Goal: Task Accomplishment & Management: Manage account settings

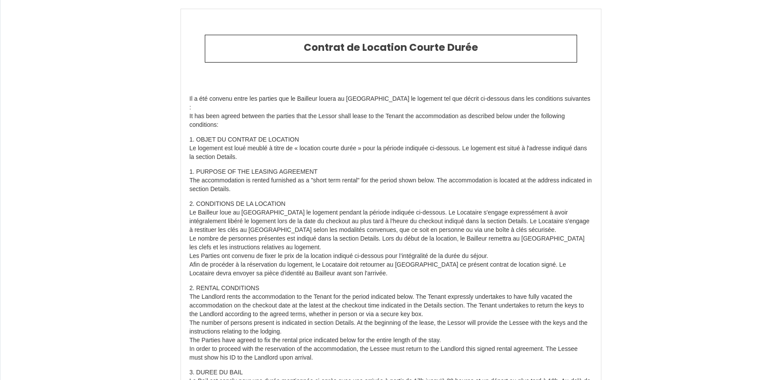
select select
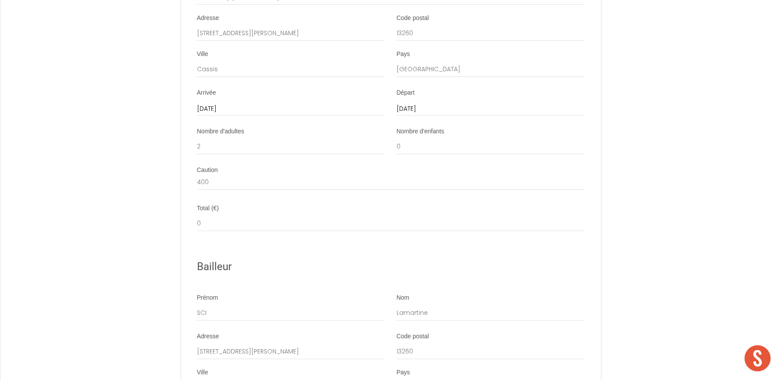
scroll to position [2851, 0]
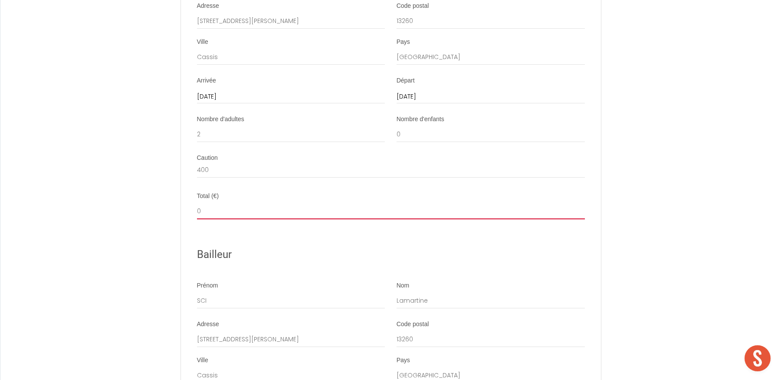
drag, startPoint x: 201, startPoint y: 226, endPoint x: 193, endPoint y: 226, distance: 7.4
click at [193, 219] on li "Total (€) 0" at bounding box center [390, 205] width 419 height 27
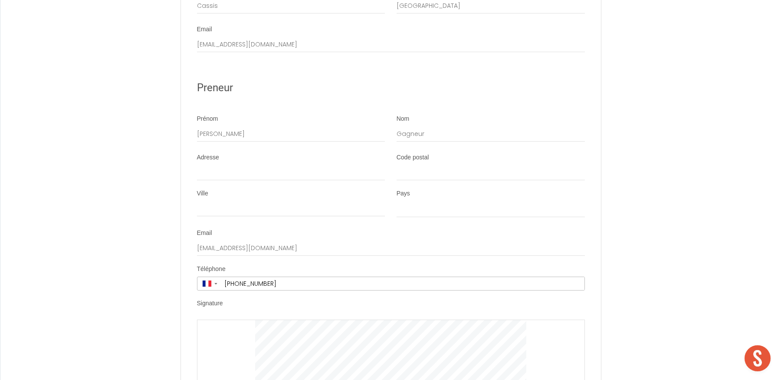
scroll to position [3221, 0]
drag, startPoint x: 256, startPoint y: 265, endPoint x: 181, endPoint y: 261, distance: 75.2
click at [181, 255] on li "Email a.tuizir@gmail.com" at bounding box center [390, 241] width 419 height 27
select select
paste input "FloetBen@hotmail.fr"
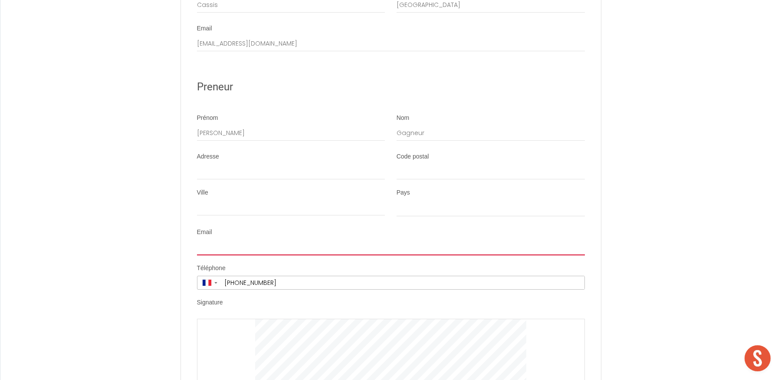
type input "FloetBen@hotmail.fr"
select select
type input "FloetBen@hotmail.fr"
click at [277, 289] on input "+33 6 63 51 69 39" at bounding box center [402, 282] width 363 height 13
type input "+33 6 63 51 69 3"
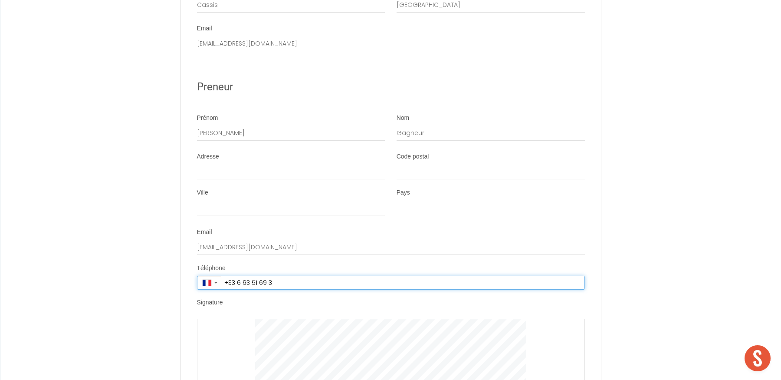
select select
type input "+33 6 63 51 69"
select select
type input "+33 6 63 51 69"
select select
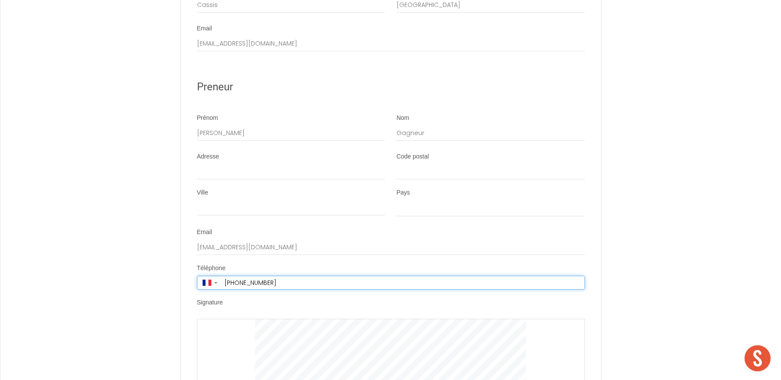
type input "+33 6 63 51 6"
select select
type input "+33 6 63 51"
select select
type input "+33 6 63 51"
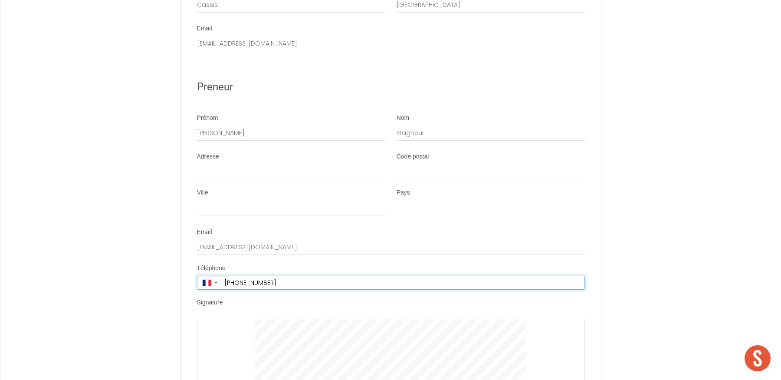
select select
type input "+33 6 63 5"
select select
type input "+33 6 63"
select select
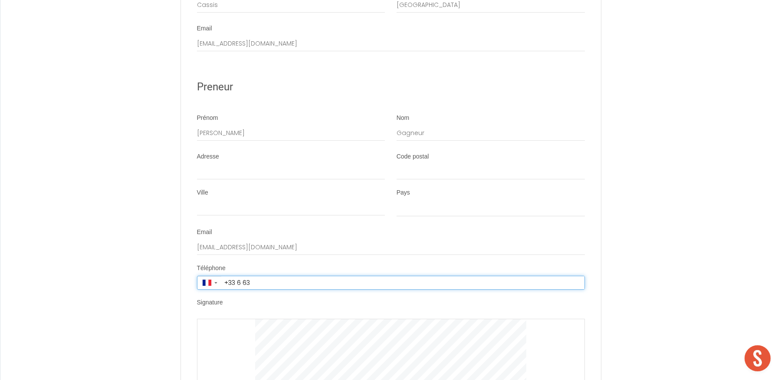
type input "+33 6 63"
select select
type input "+33 6 6"
select select
type input "+33 6"
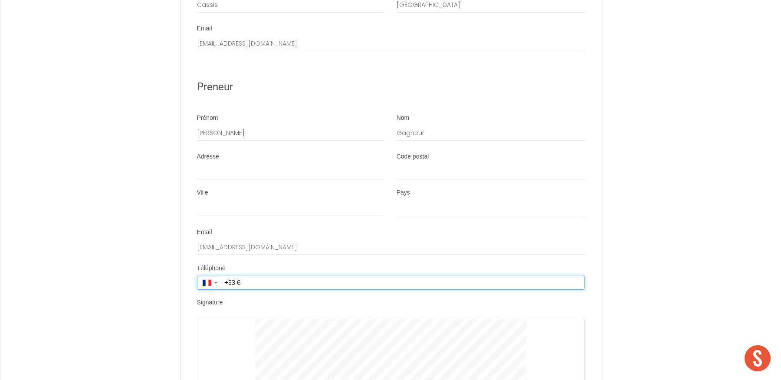
select select
type input "+33 6 8"
select select
type input "+33 6 87"
select select
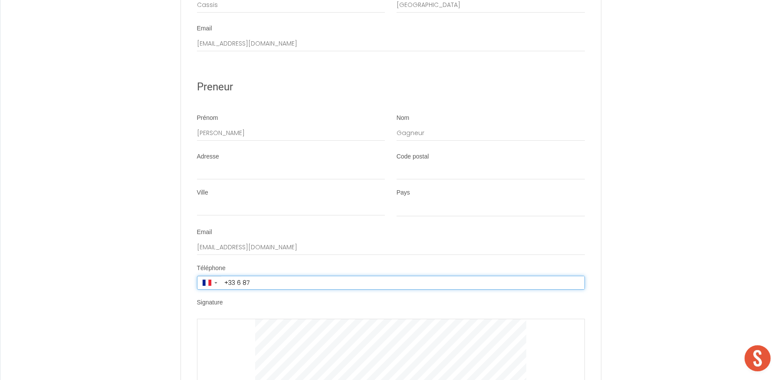
type input "+33 6 875"
select select
type input "+33 6 8757"
select select
type input "+33 6 87570"
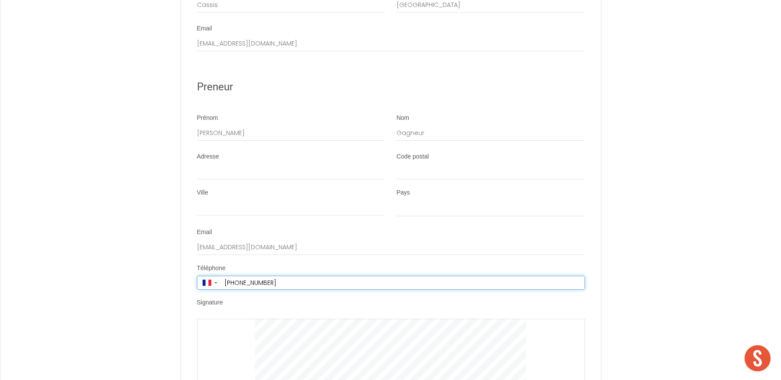
select select
type input "+33 6 875703"
select select
type input "+33 6 8757032"
select select
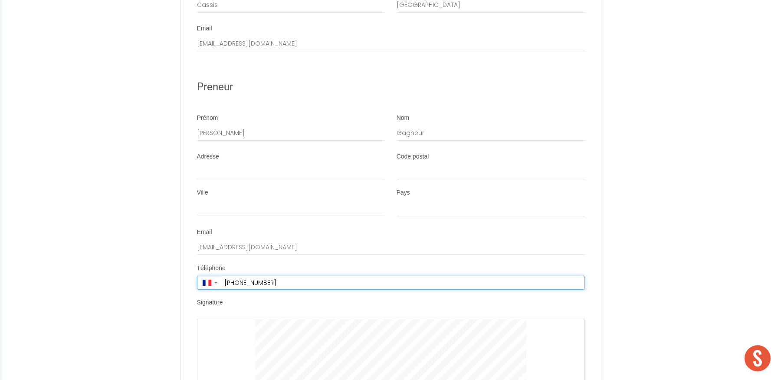
type input "+33 6 87570327"
select select
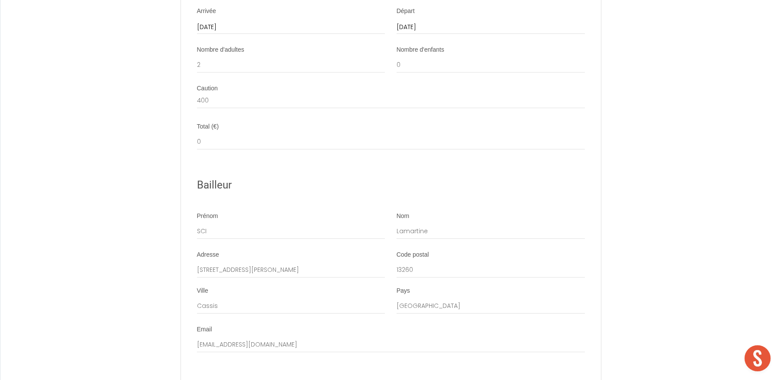
scroll to position [2920, 0]
type input "+33 6 87 57 03 27"
drag, startPoint x: 208, startPoint y: 158, endPoint x: 182, endPoint y: 159, distance: 25.6
click at [182, 151] on li "Total (€) 0" at bounding box center [390, 136] width 419 height 27
type input "9"
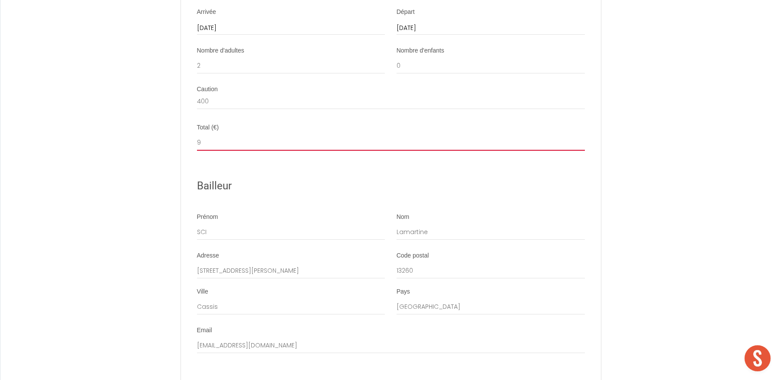
select select
type input "91"
select select
type input "915"
select select
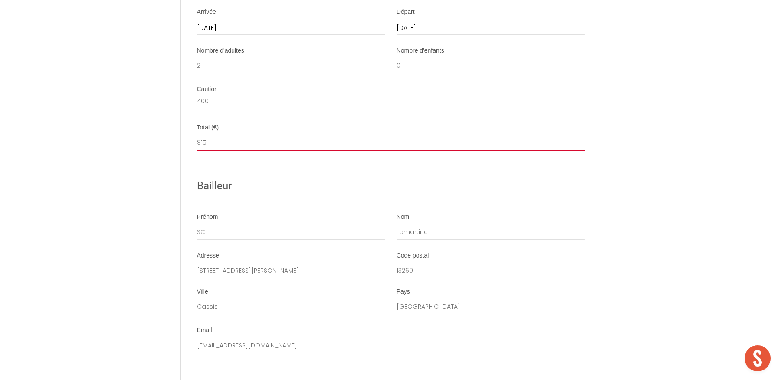
type input "915"
click at [262, 194] on h2 "Bailleur" at bounding box center [391, 185] width 388 height 17
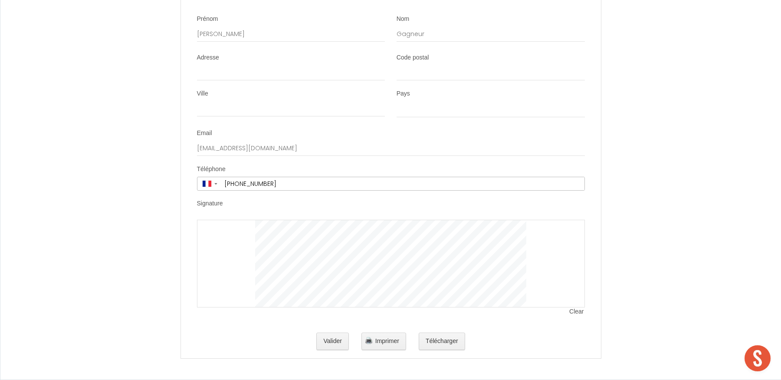
scroll to position [3337, 0]
click at [443, 342] on button "Télécharger" at bounding box center [442, 340] width 46 height 17
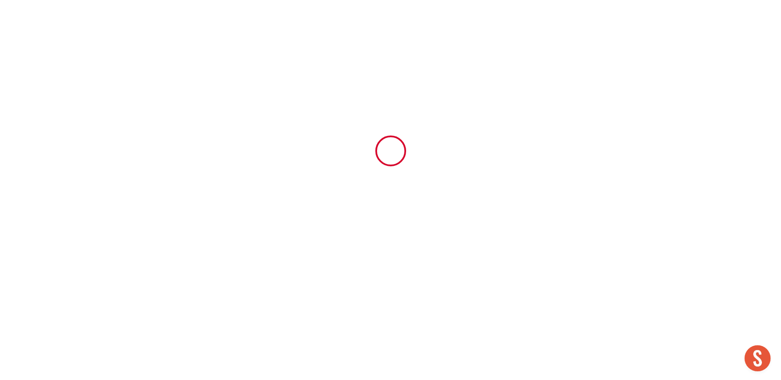
select select
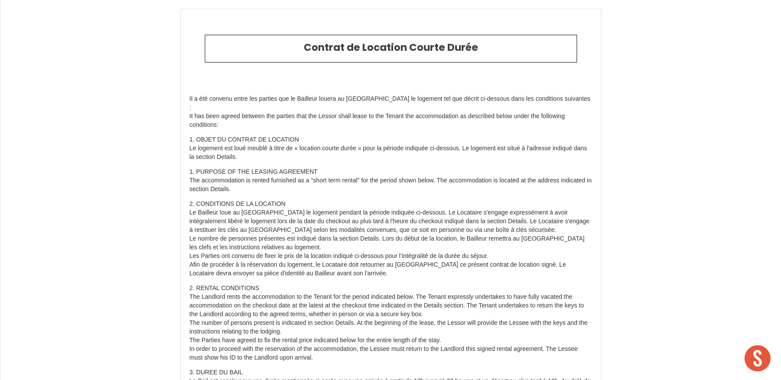
drag, startPoint x: 707, startPoint y: 31, endPoint x: 700, endPoint y: 28, distance: 7.0
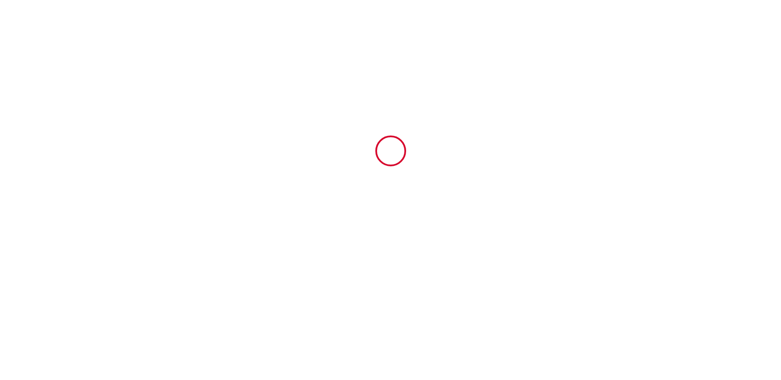
type input "6700407"
type input "L’artiste by [PERSON_NAME]"
type input "[STREET_ADDRESS][PERSON_NAME]"
type input "13260"
type input "Cassis"
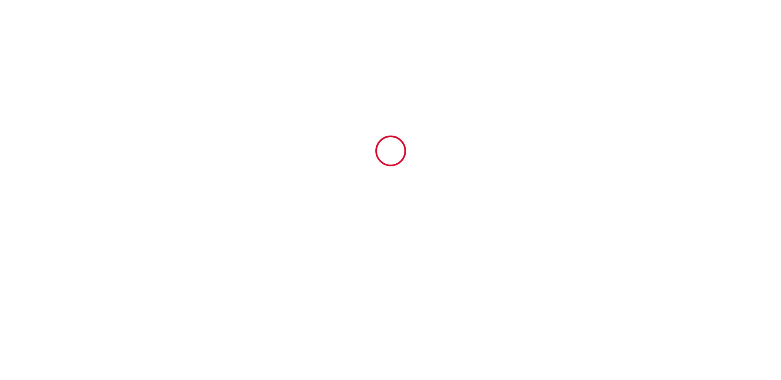
type input "[GEOGRAPHIC_DATA]"
type input "[DATE]"
type input "2"
type input "0"
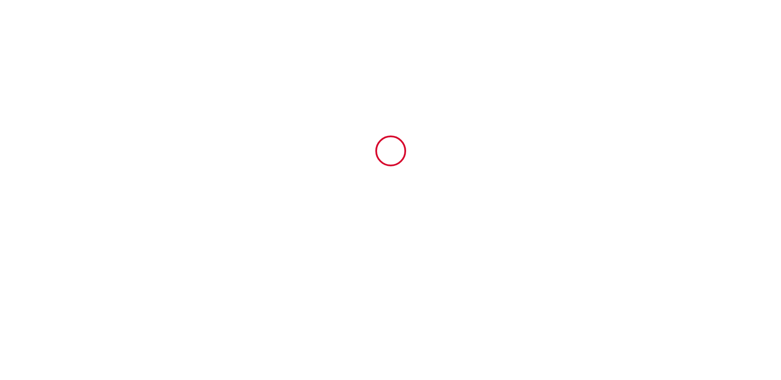
type input "400"
type input "915"
type input "SCI"
type input "Lamartine"
type input "[STREET_ADDRESS][PERSON_NAME]"
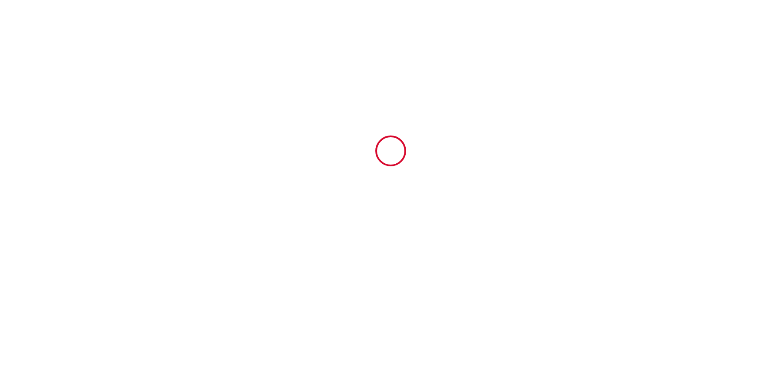
type input "13260"
type input "Cassis"
type input "[GEOGRAPHIC_DATA]"
type input "[EMAIL_ADDRESS][DOMAIN_NAME]"
type input "Benoît"
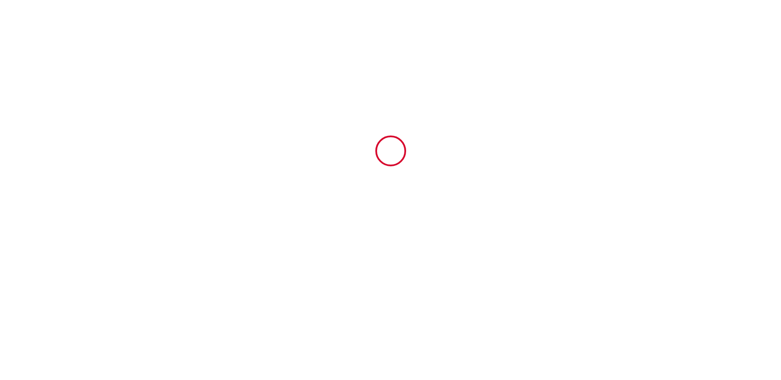
type input "Gagneur"
type input "FloetBen@hotmail.fr"
type input "+33 6 87 57 03 27"
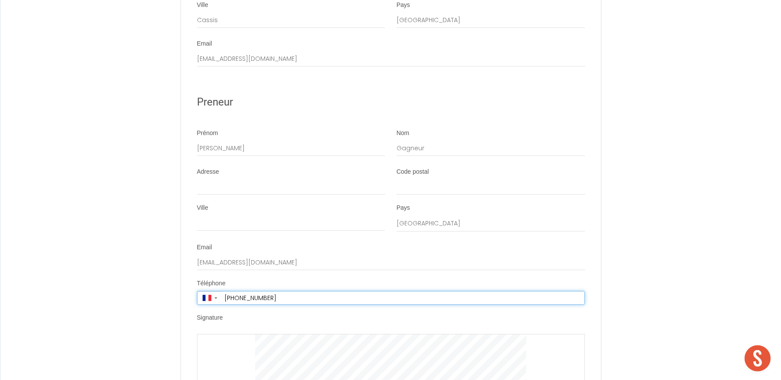
scroll to position [3373, 0]
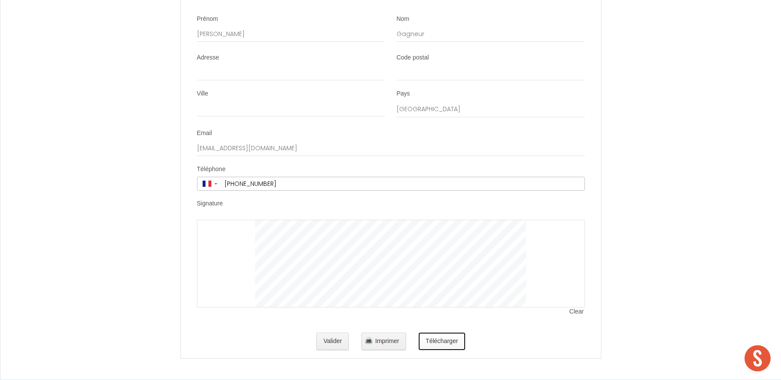
click at [442, 340] on button "Télécharger" at bounding box center [442, 340] width 46 height 17
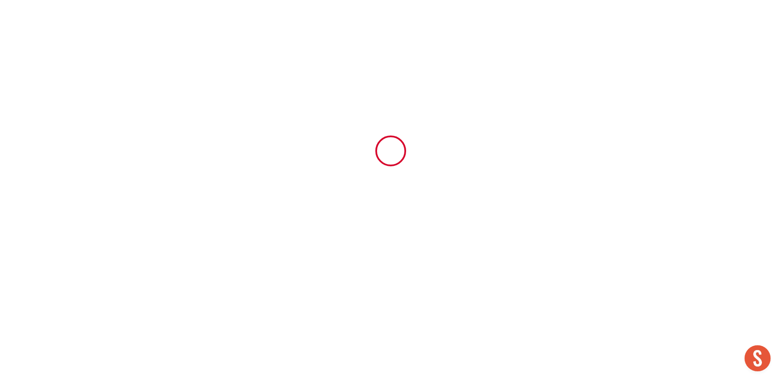
scroll to position [0, 0]
type input "6909661"
type input "Une tropeziennne à Cassis by Winkyhouse"
type input "7 Avenue de la Viguerie"
type input "13260"
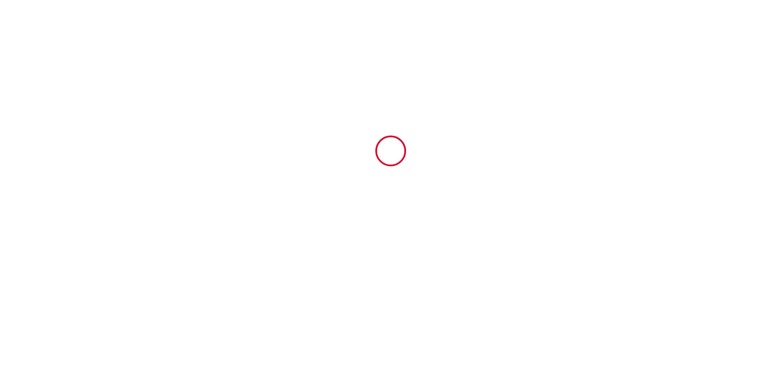
type input "Cassis"
type input "[GEOGRAPHIC_DATA]"
type input "16 Sun August 2026"
type input "06 Sun September 2026"
type input "2"
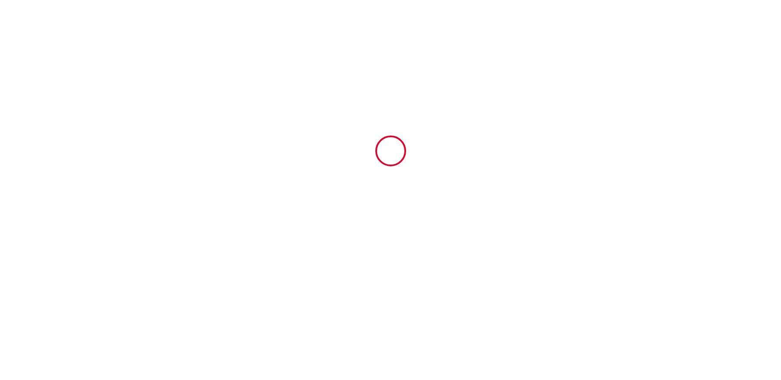
type input "0"
type input "700"
type input "3880"
type input "Patrick"
type input "ROQUIGNY"
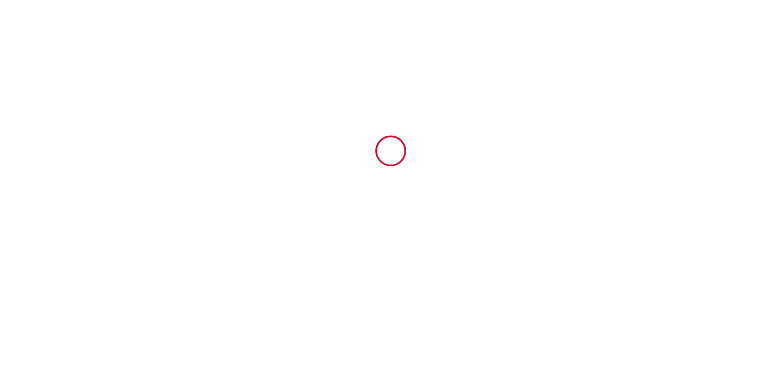
type input "7 avenue de la Viguerie-Le Méditerranée"
type input "13260"
type input "Cassis"
type input "[GEOGRAPHIC_DATA]"
type input "[EMAIL_ADDRESS][DOMAIN_NAME]"
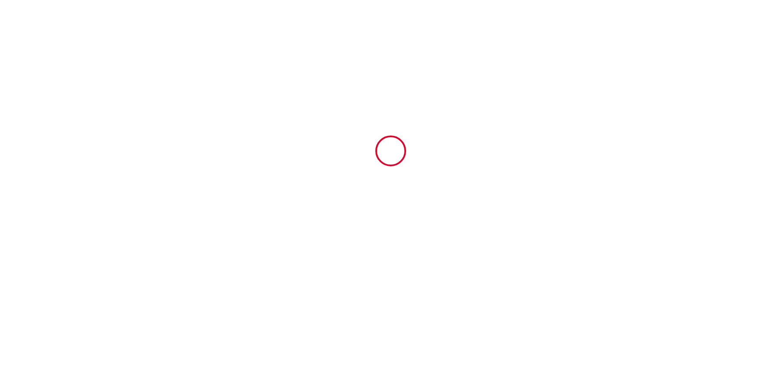
type input "philippe"
type input "pipperno"
type input "1 Square Stéphane Mallarmé"
type input "78990"
type input "ELANCOURT"
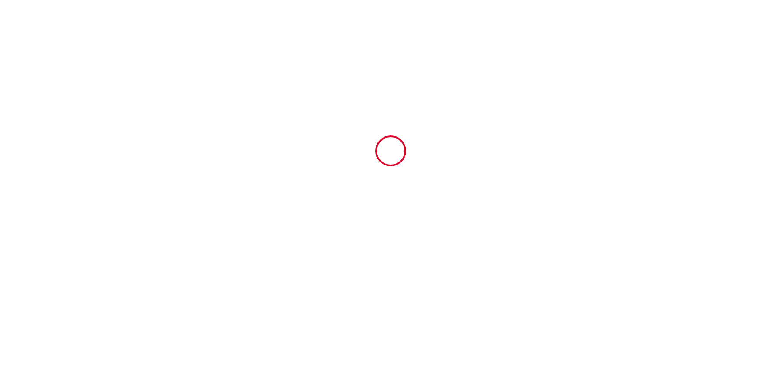
type input "philippe.piperno@wanadoo.fr"
type input "+33 6 89 35 12 09"
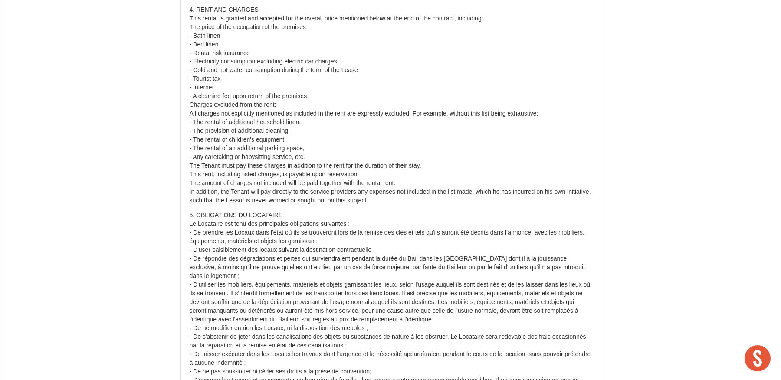
scroll to position [0, 0]
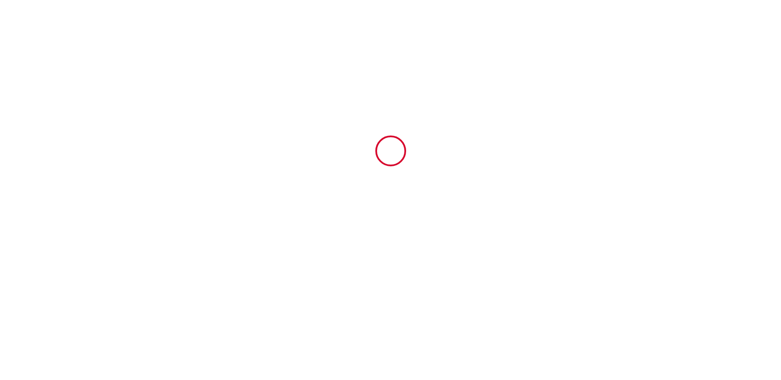
type input "6909661"
type input "Une tropeziennne à Cassis by Winkyhouse"
type input "7 Avenue de la Viguerie"
type input "13260"
type input "Cassis"
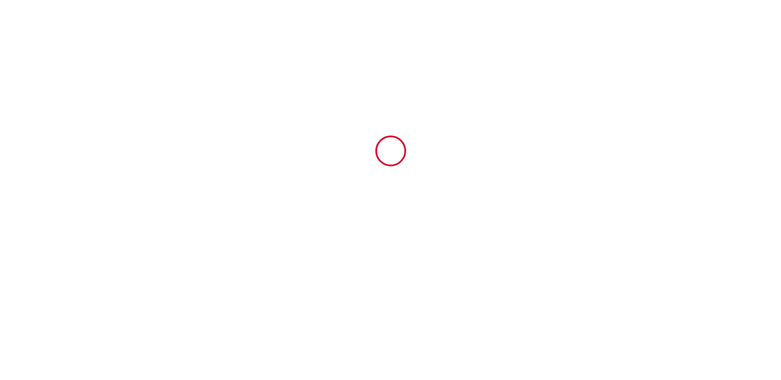
type input "[GEOGRAPHIC_DATA]"
type input "16 Sun August 2026"
type input "06 Sun September 2026"
type input "2"
type input "0"
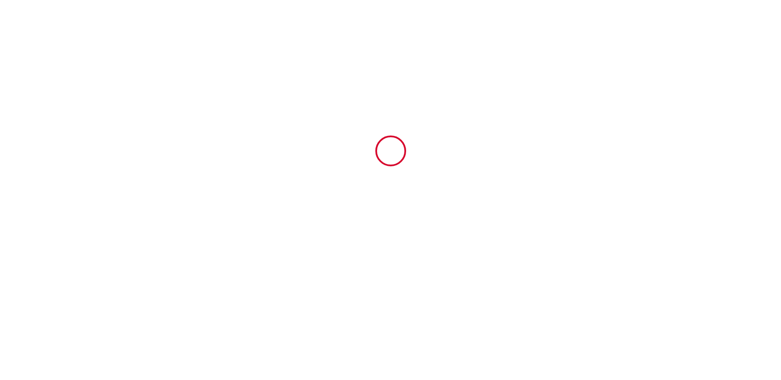
type input "700"
type input "3880"
type input "Patrick"
type input "ROQUIGNY"
type input "7 avenue de la Viguerie-Le Méditerranée"
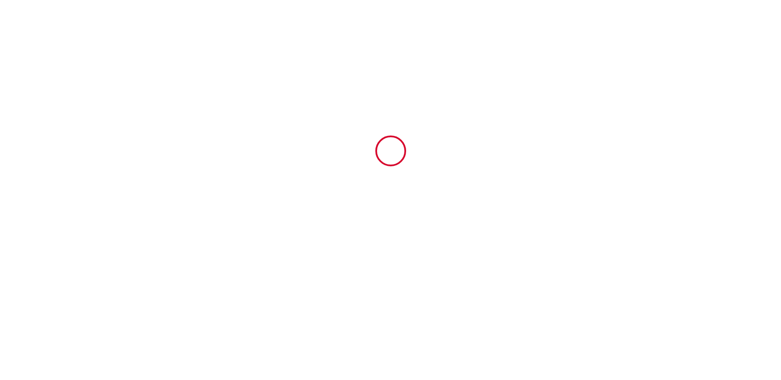
type input "13260"
type input "Cassis"
type input "[GEOGRAPHIC_DATA]"
type input "[EMAIL_ADDRESS][DOMAIN_NAME]"
type input "philippe"
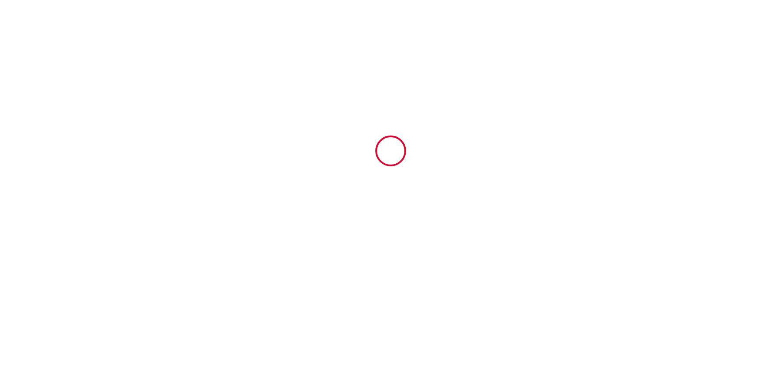
type input "Piperno"
type input "1 Square Stéphane Mallarmé"
type input "78990"
type input "ELANCOURT"
type input "philippe.piperno@wanadoo.fr"
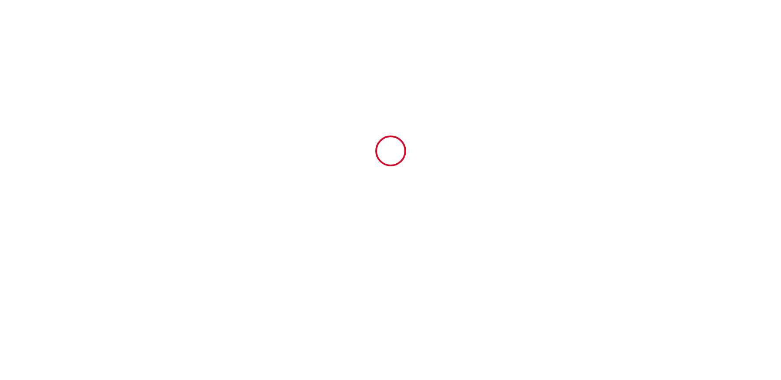
scroll to position [3367, 0]
type input "+33 6 89 35 12 09"
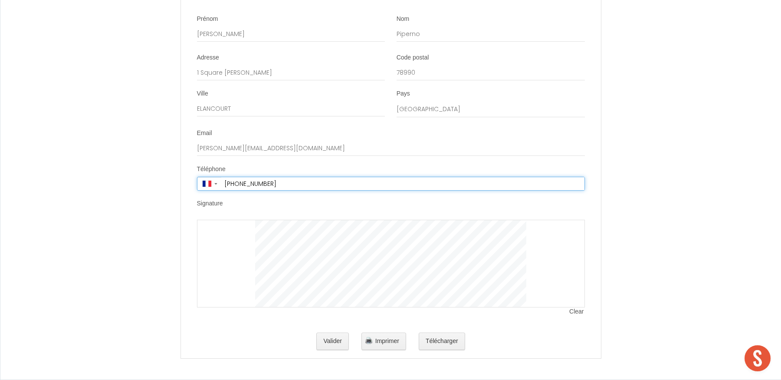
scroll to position [3373, 0]
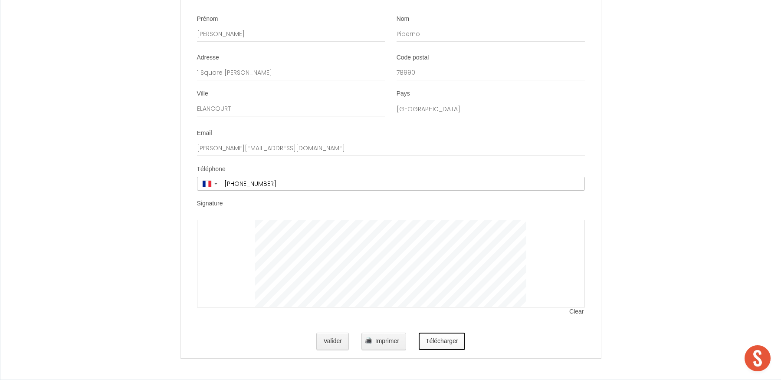
click at [439, 341] on button "Télécharger" at bounding box center [442, 340] width 46 height 17
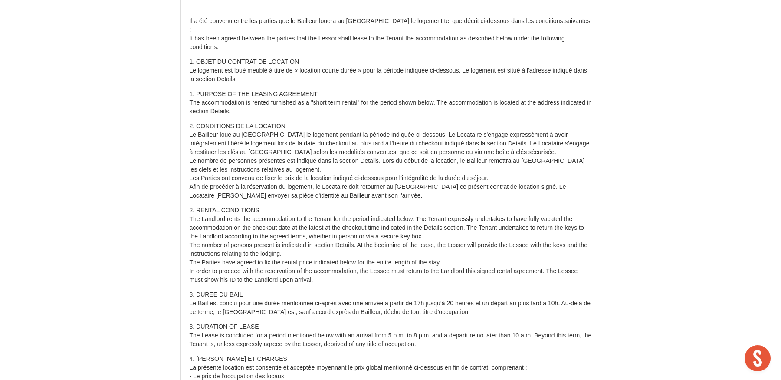
scroll to position [0, 0]
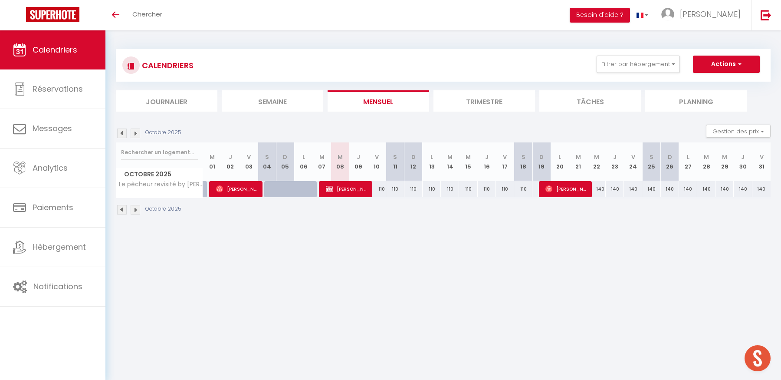
click at [136, 133] on img at bounding box center [136, 133] width 10 height 10
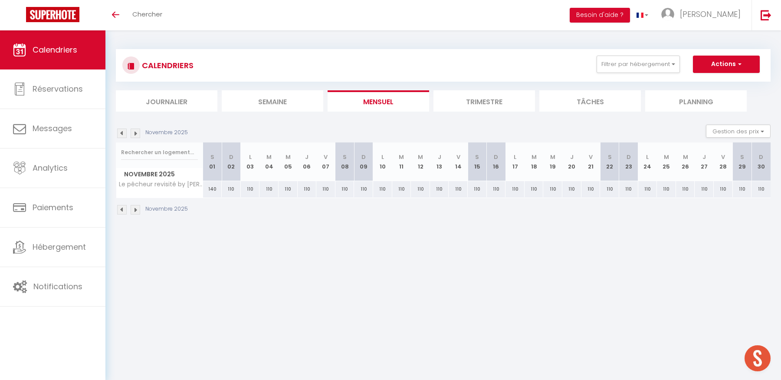
click at [136, 133] on img at bounding box center [136, 133] width 10 height 10
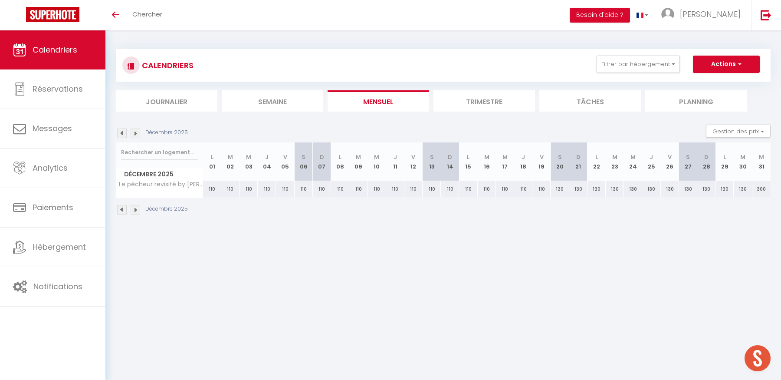
click at [136, 133] on img at bounding box center [136, 133] width 10 height 10
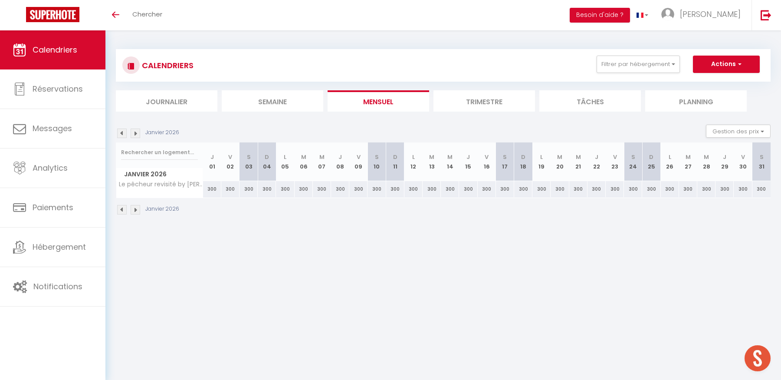
click at [136, 133] on img at bounding box center [136, 133] width 10 height 10
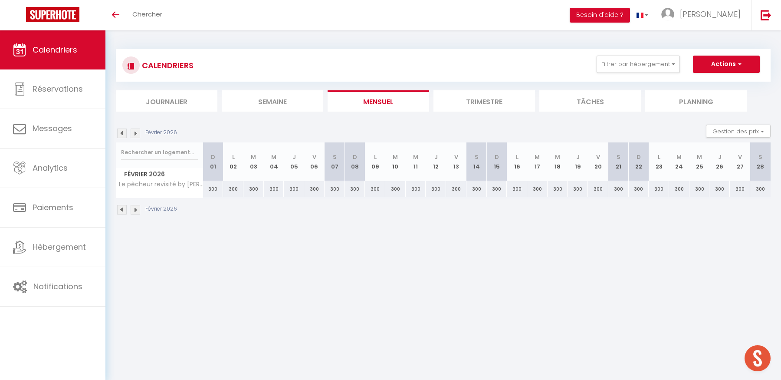
click at [136, 133] on img at bounding box center [136, 133] width 10 height 10
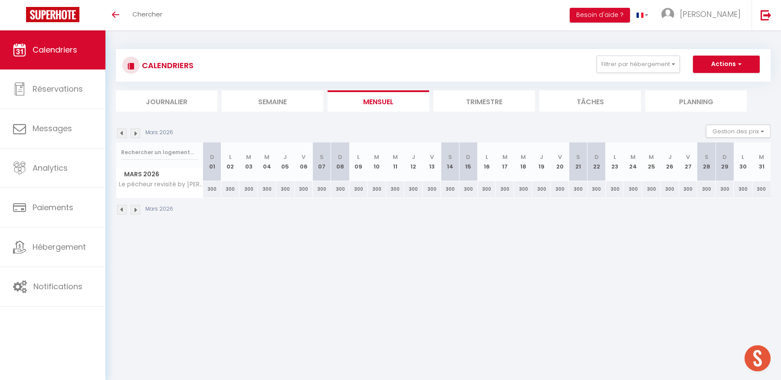
click at [136, 133] on img at bounding box center [136, 133] width 10 height 10
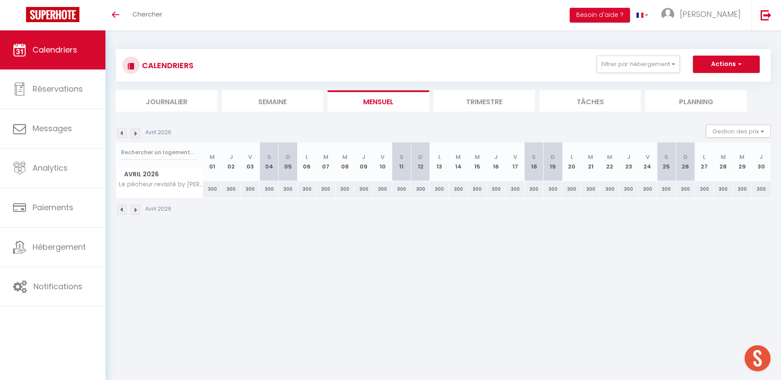
click at [136, 133] on img at bounding box center [136, 133] width 10 height 10
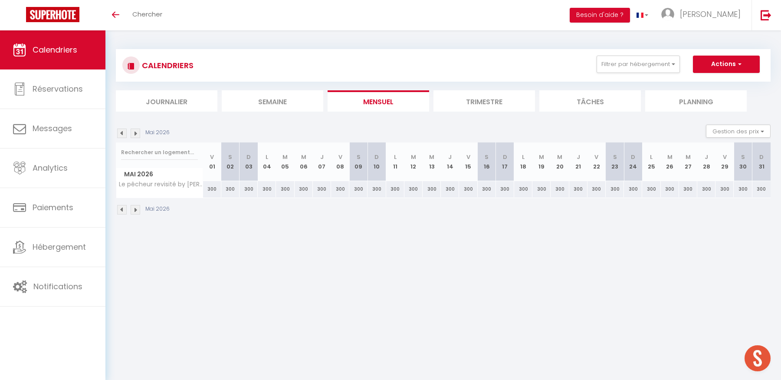
click at [136, 133] on img at bounding box center [136, 133] width 10 height 10
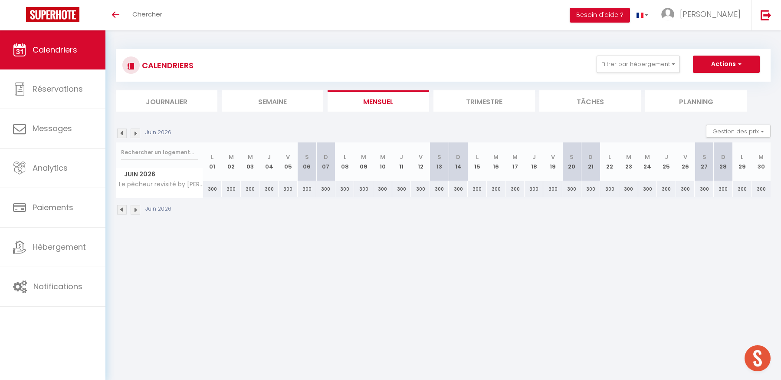
click at [136, 133] on img at bounding box center [136, 133] width 10 height 10
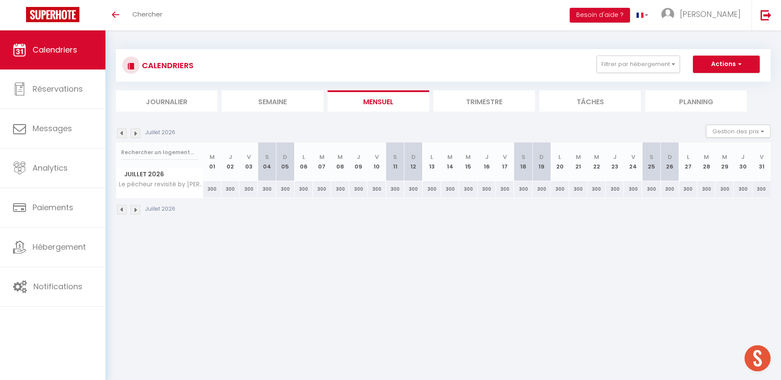
click at [136, 133] on img at bounding box center [136, 133] width 10 height 10
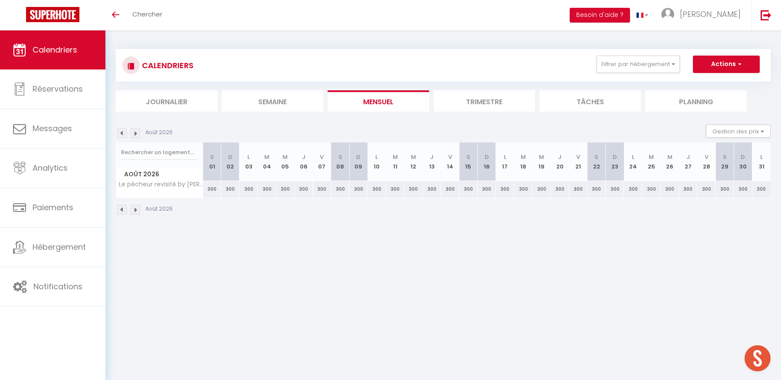
click at [136, 133] on img at bounding box center [136, 133] width 10 height 10
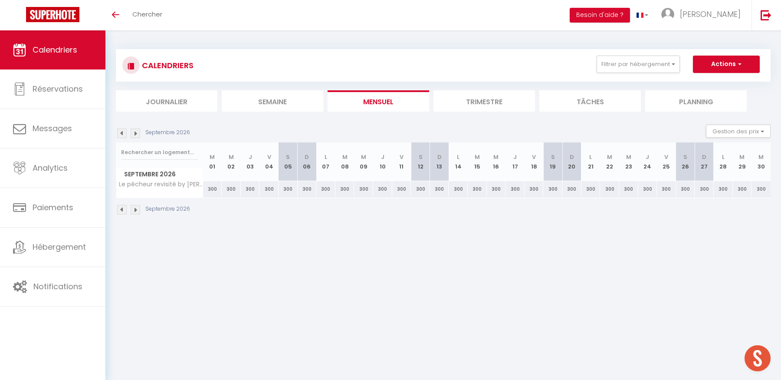
click at [136, 134] on img at bounding box center [136, 133] width 10 height 10
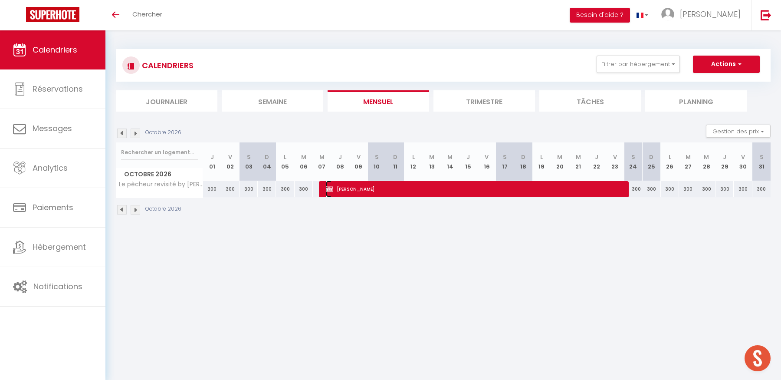
click at [349, 189] on span "Jutta HINRICHSEN" at bounding box center [475, 188] width 298 height 16
select select "OK"
select select "KO"
select select "0"
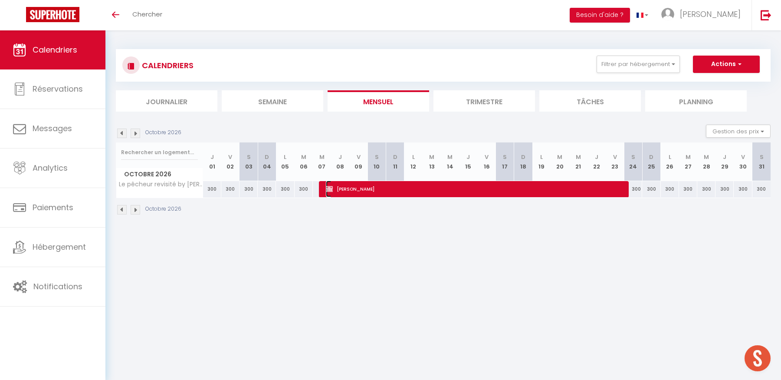
select select "1"
select select
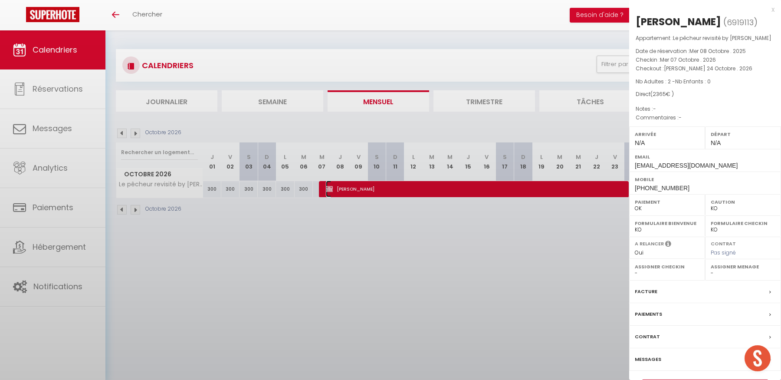
select select "29175"
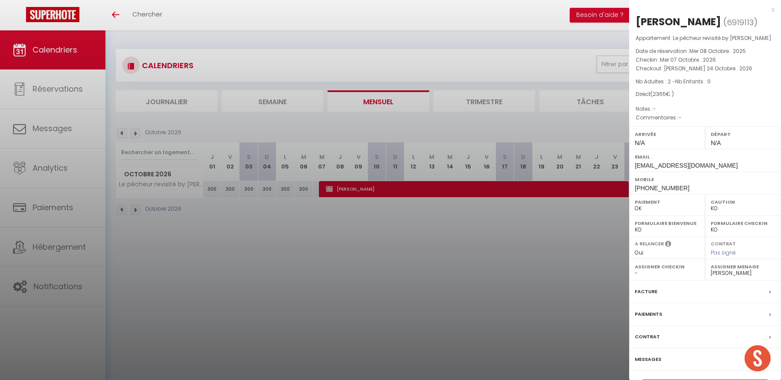
click at [665, 302] on div "Facture" at bounding box center [705, 291] width 152 height 23
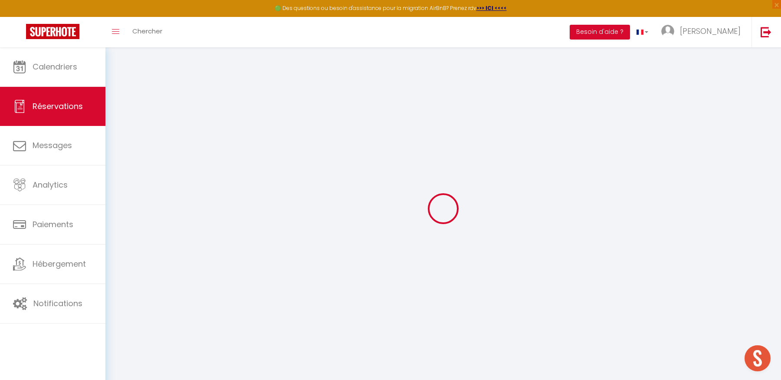
select select
checkbox input "false"
select select
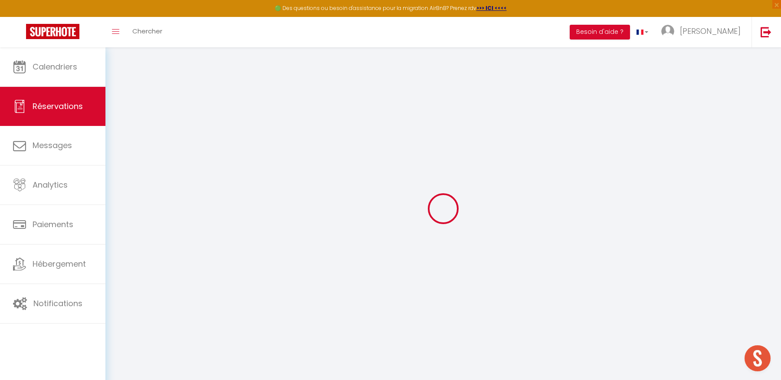
checkbox input "false"
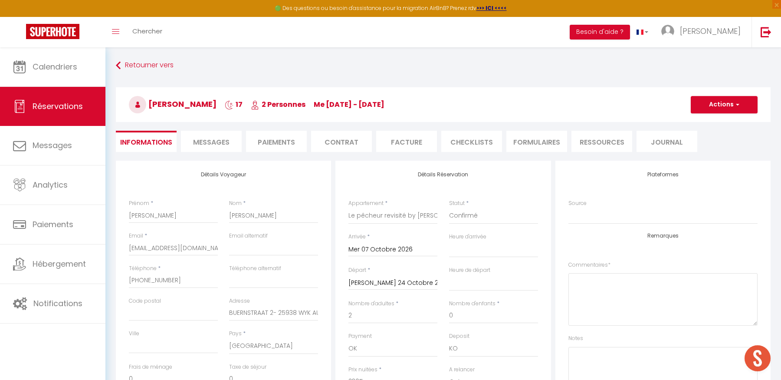
click at [408, 249] on input "Mer 07 Octobre 2026" at bounding box center [392, 249] width 89 height 11
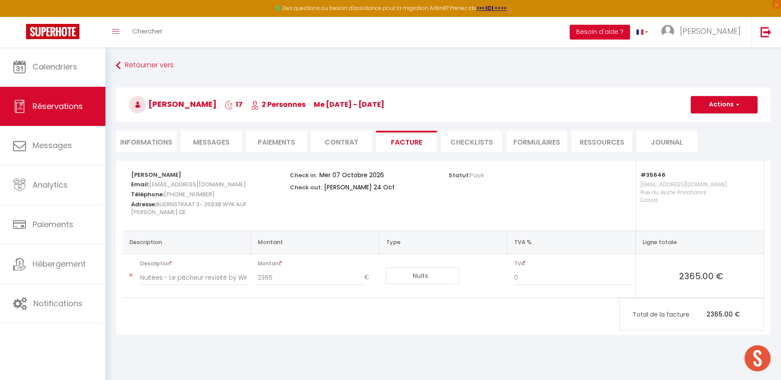
click at [153, 138] on li "Informations" at bounding box center [146, 141] width 61 height 21
select select
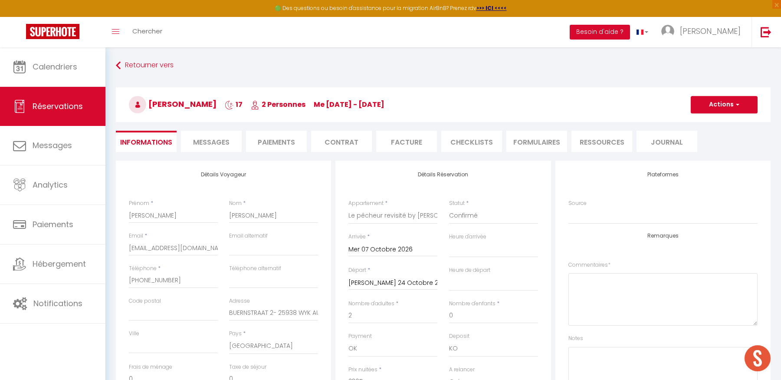
click at [371, 248] on input "Mer 07 Octobre 2026" at bounding box center [392, 249] width 89 height 11
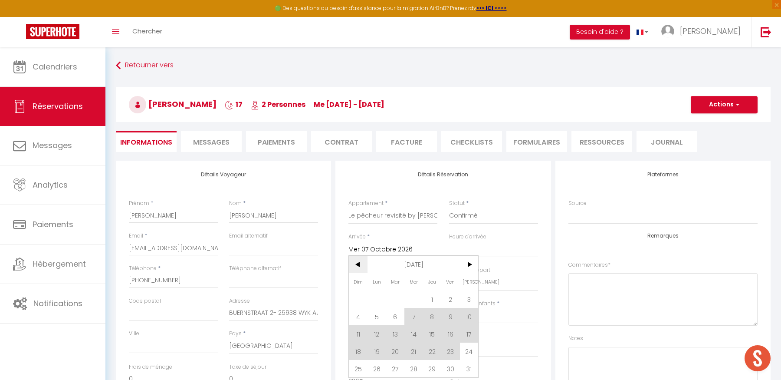
click at [358, 259] on span "<" at bounding box center [358, 263] width 19 height 17
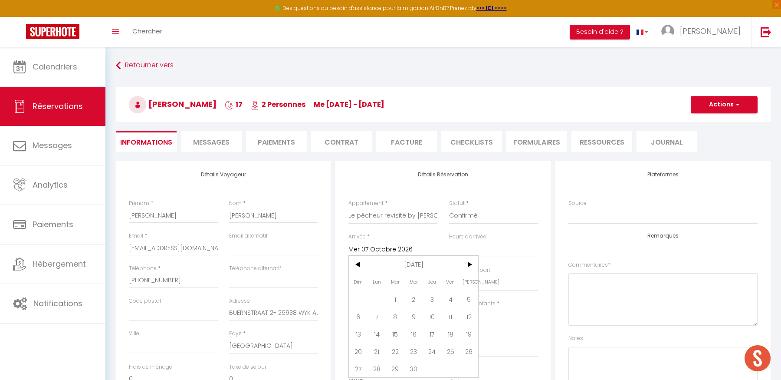
click at [381, 319] on span "7" at bounding box center [376, 316] width 19 height 17
type input "Lun 07 Septembre 2026"
select select
checkbox input "false"
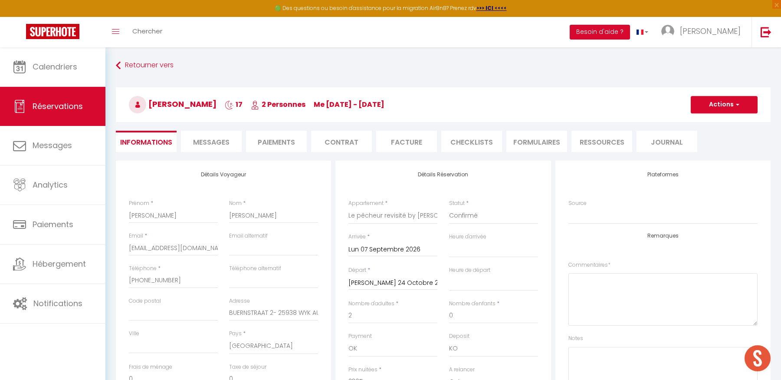
type input "94"
type input "135.36"
select select
type input "14100"
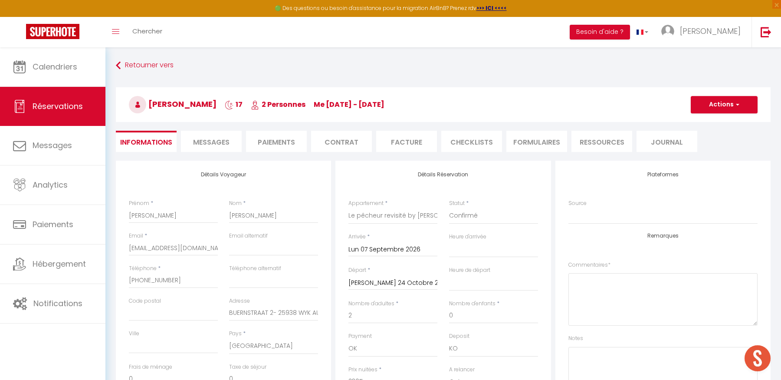
checkbox input "false"
click at [390, 281] on input "Sam 24 Octobre 2026" at bounding box center [392, 282] width 89 height 11
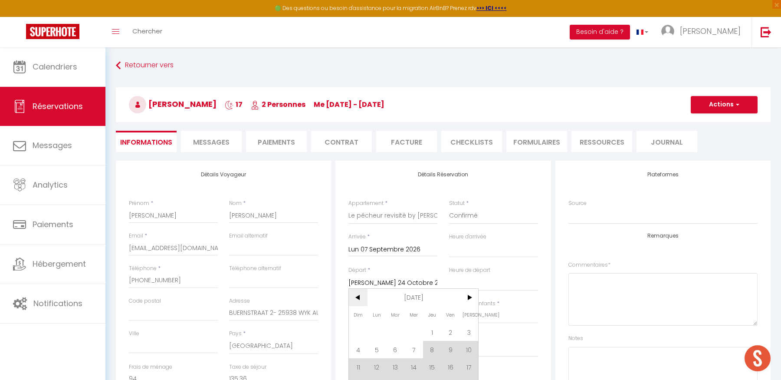
click at [359, 296] on span "<" at bounding box center [358, 296] width 19 height 17
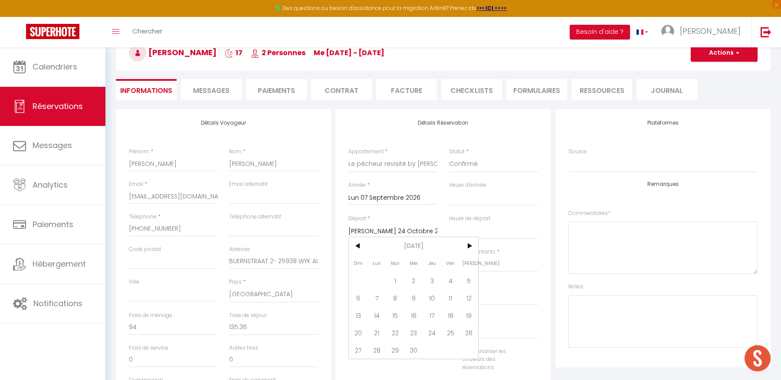
scroll to position [57, 0]
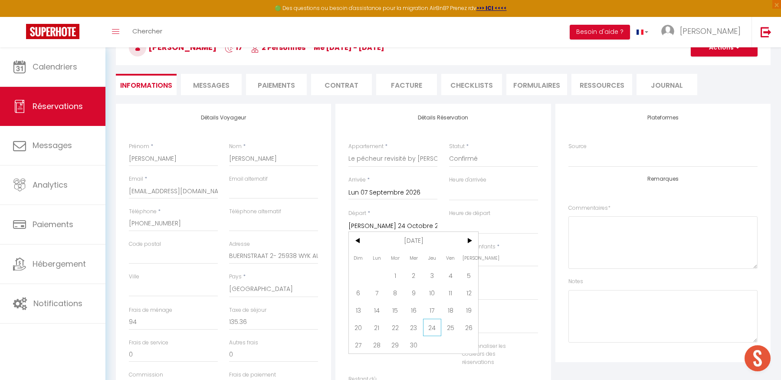
click at [427, 326] on span "24" at bounding box center [432, 326] width 19 height 17
select select
type input "Jeu 24 Septembre 2026"
select select
checkbox input "false"
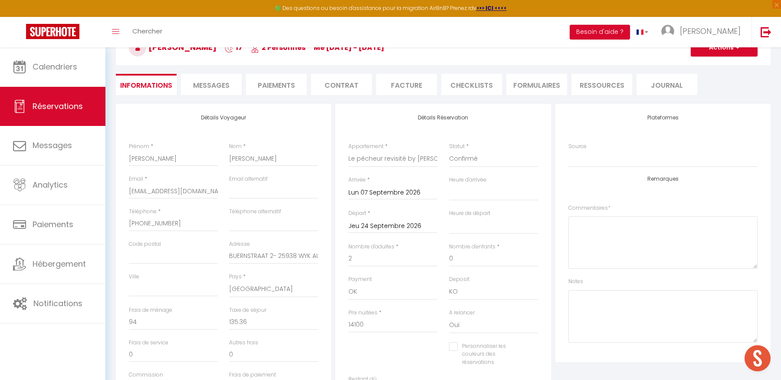
type input "48.96"
select select
type input "5100"
checkbox input "false"
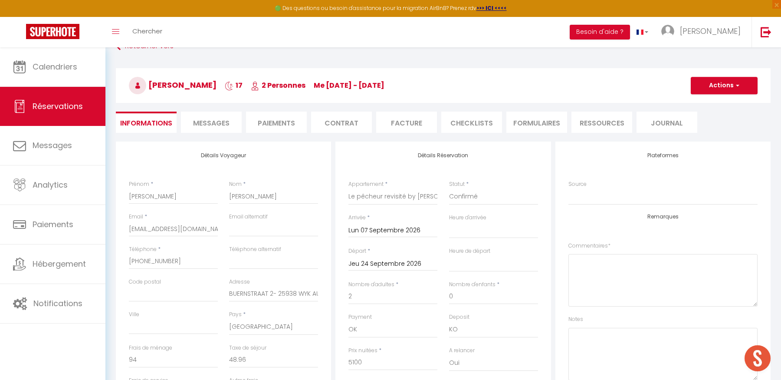
scroll to position [0, 0]
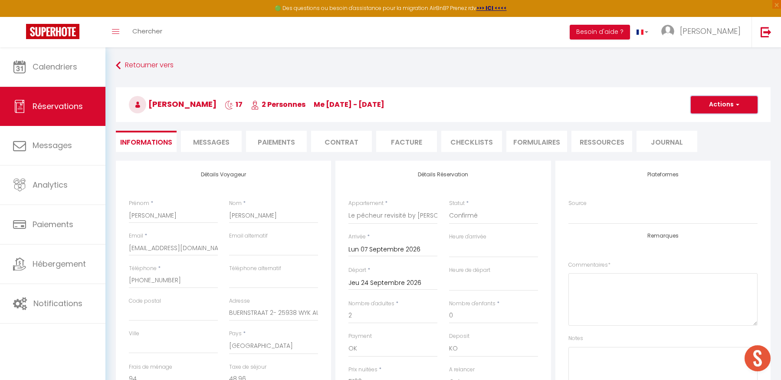
click at [711, 108] on button "Actions" at bounding box center [724, 104] width 67 height 17
click at [704, 124] on link "Enregistrer" at bounding box center [715, 123] width 69 height 11
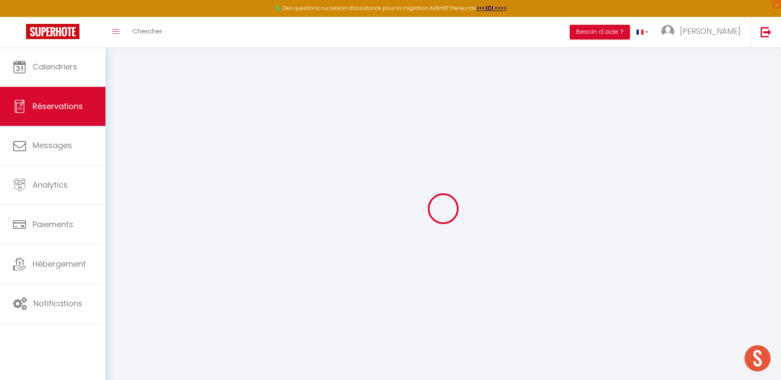
select select "not_cancelled"
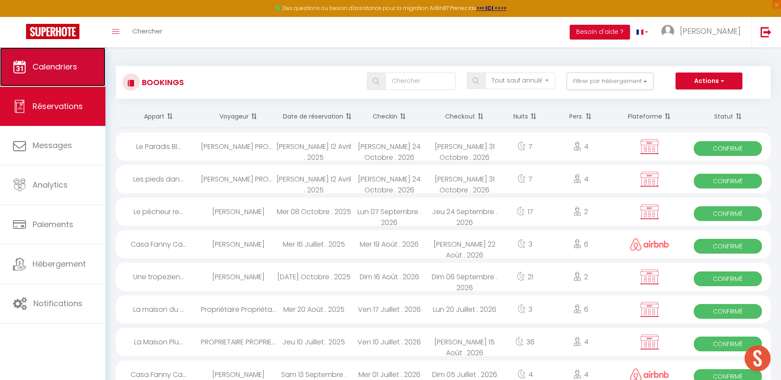
click at [70, 72] on span "Calendriers" at bounding box center [55, 66] width 45 height 11
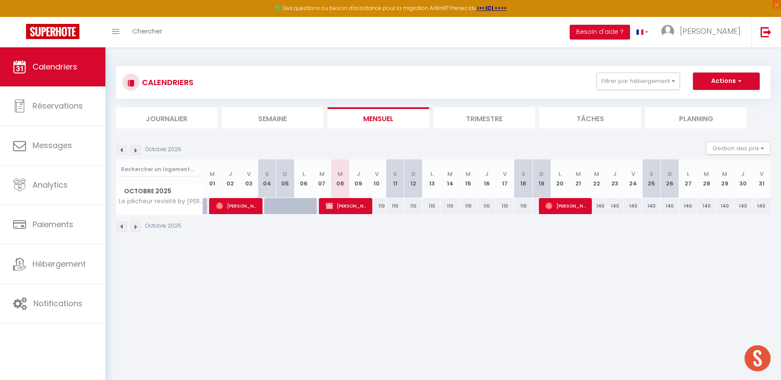
click at [134, 150] on img at bounding box center [136, 150] width 10 height 10
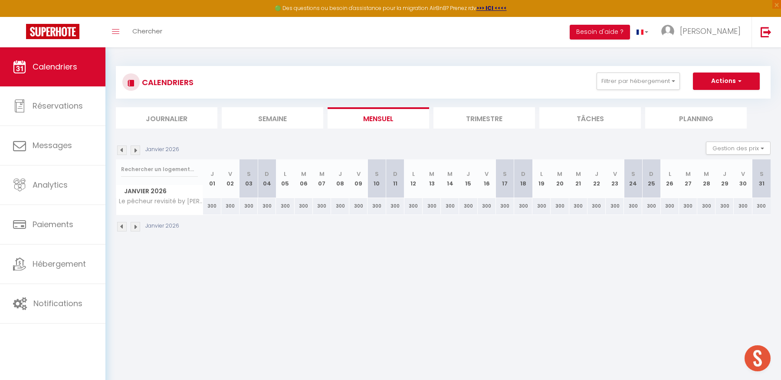
click at [134, 150] on img at bounding box center [136, 150] width 10 height 10
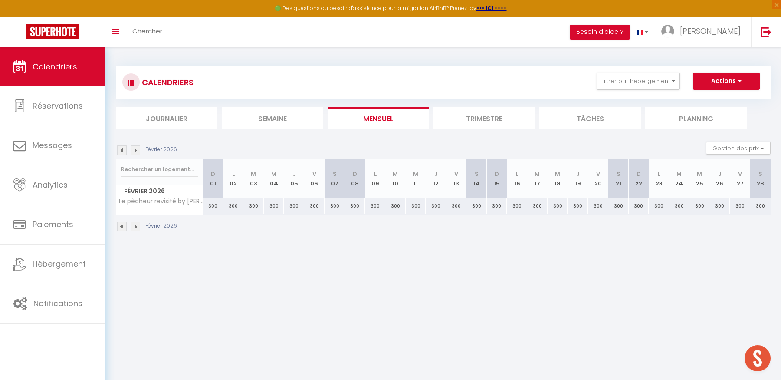
click at [134, 150] on img at bounding box center [136, 150] width 10 height 10
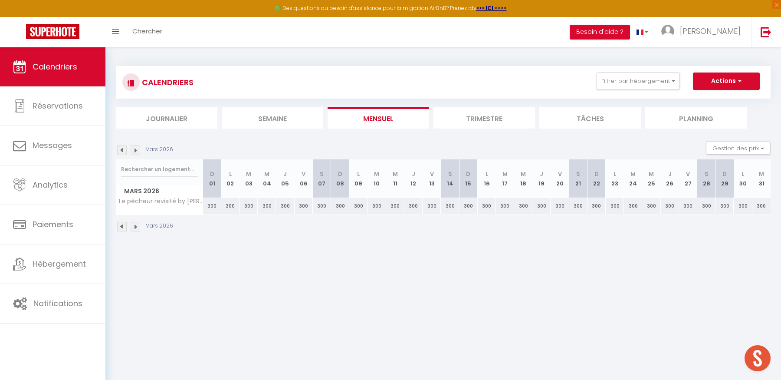
click at [134, 150] on img at bounding box center [136, 150] width 10 height 10
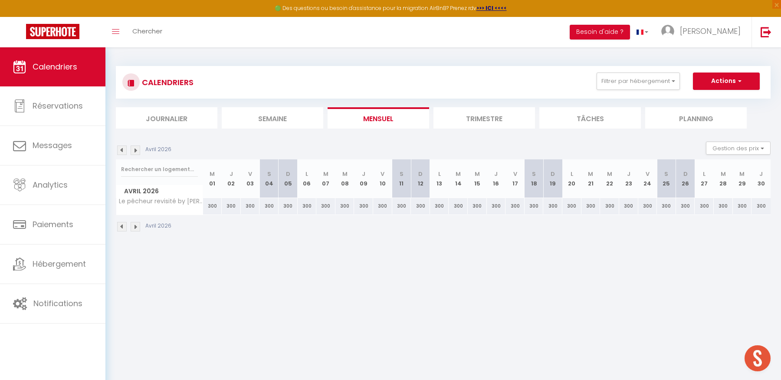
click at [134, 150] on img at bounding box center [136, 150] width 10 height 10
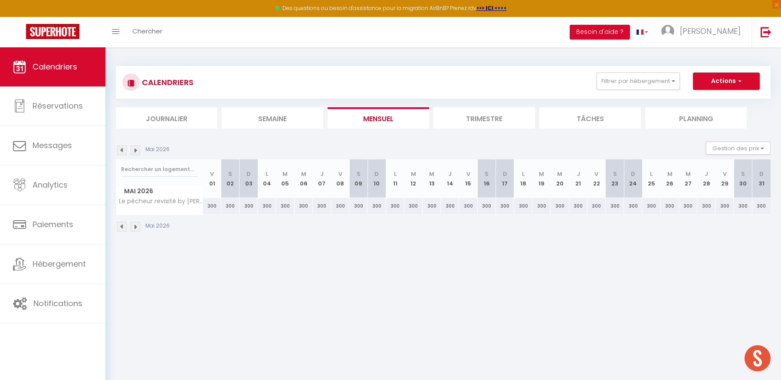
click at [134, 150] on img at bounding box center [136, 150] width 10 height 10
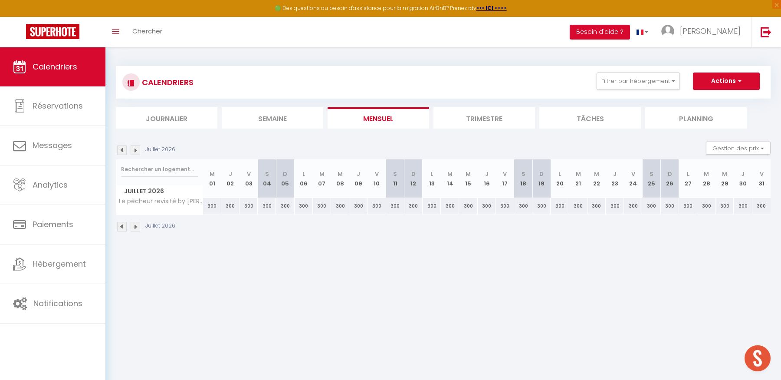
click at [134, 150] on img at bounding box center [136, 150] width 10 height 10
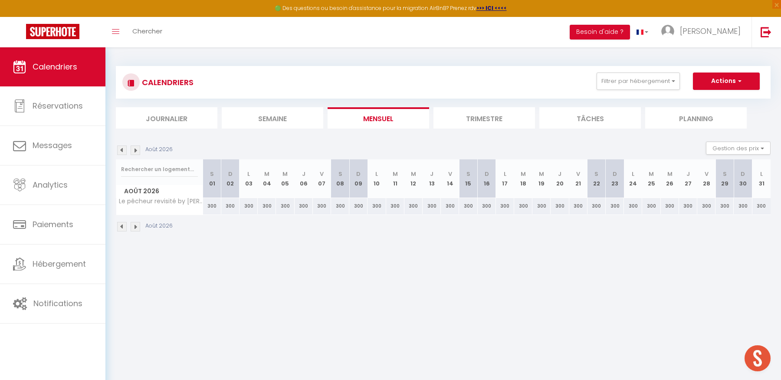
click at [134, 150] on img at bounding box center [136, 150] width 10 height 10
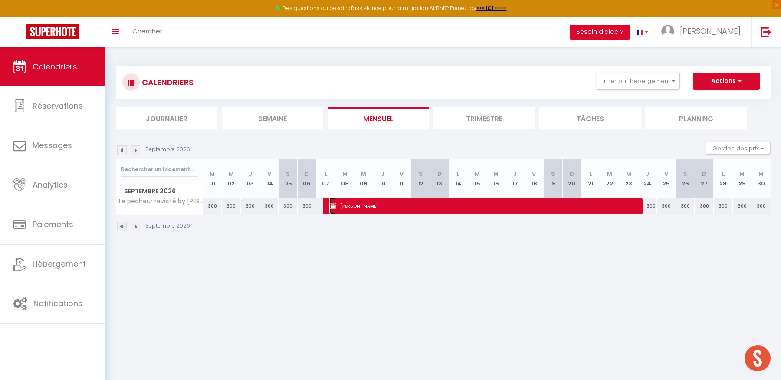
click at [356, 203] on span "Jutta HINRICHSEN" at bounding box center [485, 205] width 312 height 16
select select "OK"
select select "KO"
select select "0"
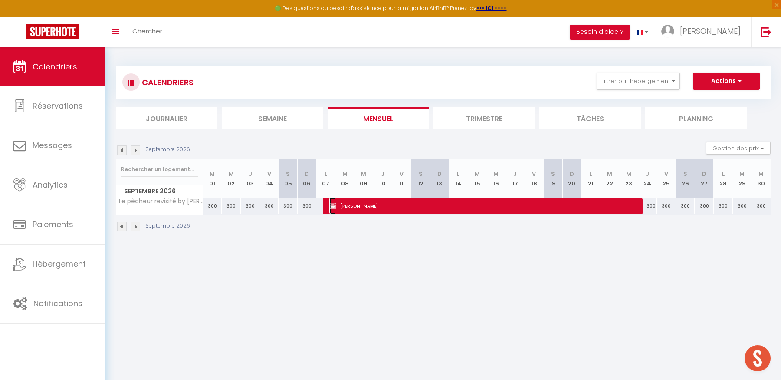
select select "1"
select select
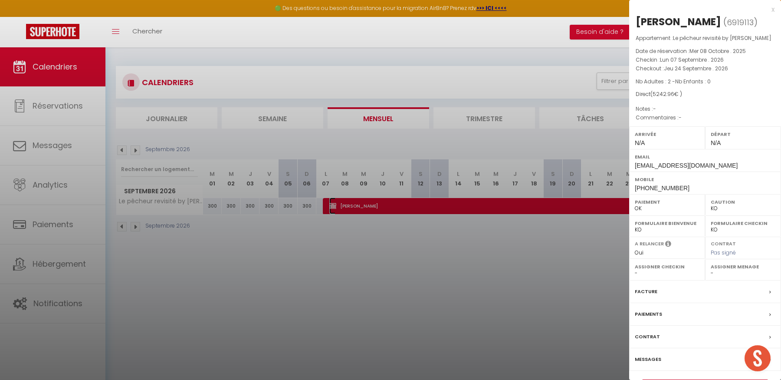
select select "29175"
click at [660, 318] on label "Paiements" at bounding box center [648, 313] width 27 height 9
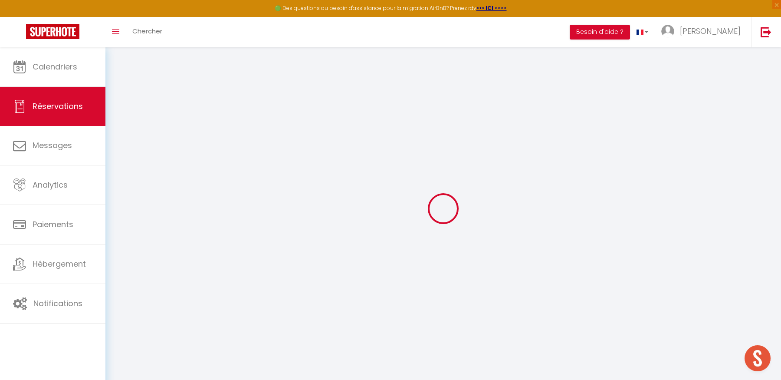
select select
checkbox input "false"
select select
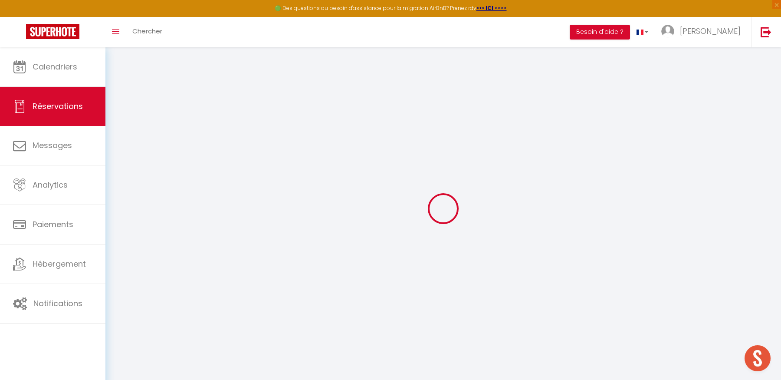
checkbox input "false"
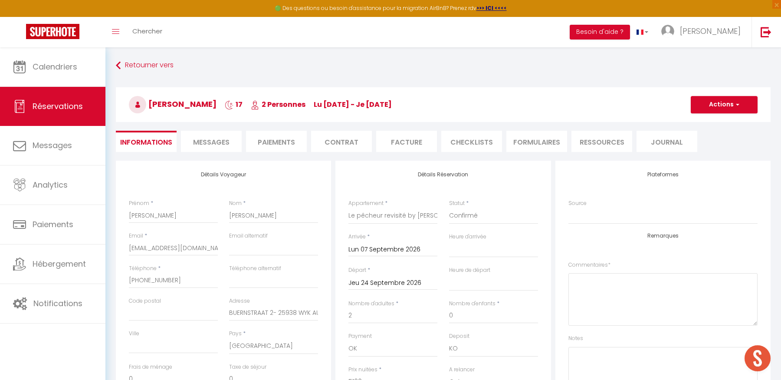
click at [227, 141] on span "Messages" at bounding box center [211, 142] width 36 height 10
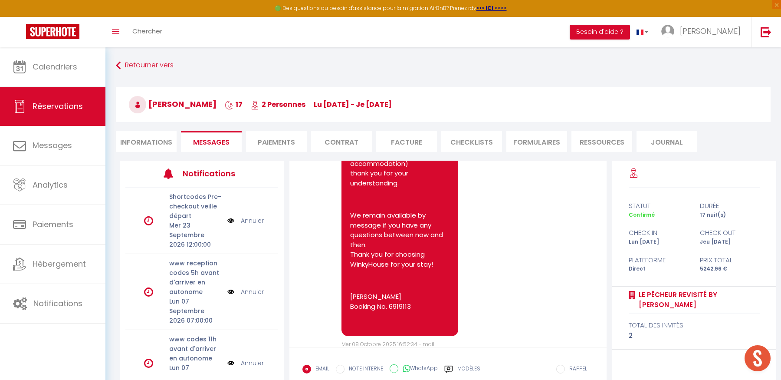
scroll to position [915, 0]
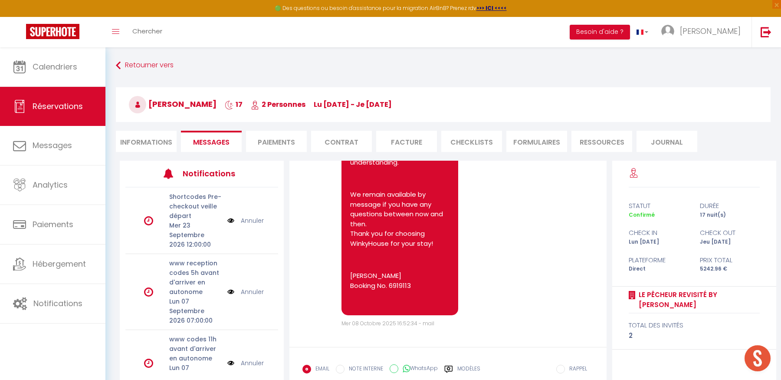
click at [406, 350] on form "EMAIL NOTE INTERNE WhatsApp Modèles 8 « ‹ » › Oct 2025 2020 ~ 2030 Dim Lun Mar …" at bounding box center [447, 385] width 317 height 77
click at [403, 353] on form "EMAIL NOTE INTERNE WhatsApp Modèles 8 « ‹ » › Oct 2025 2020 ~ 2030 Dim Lun Mar …" at bounding box center [447, 385] width 317 height 77
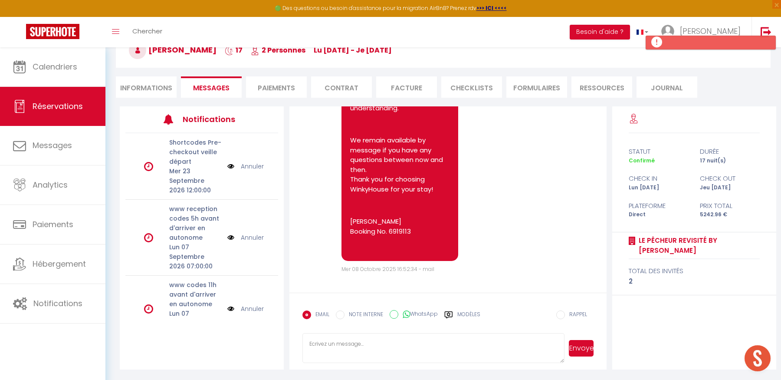
click at [360, 344] on textarea at bounding box center [433, 348] width 262 height 30
type textarea "sorry, i made a mistake with the dates here is the good contract,"
click at [585, 345] on button "Envoyer" at bounding box center [581, 348] width 25 height 16
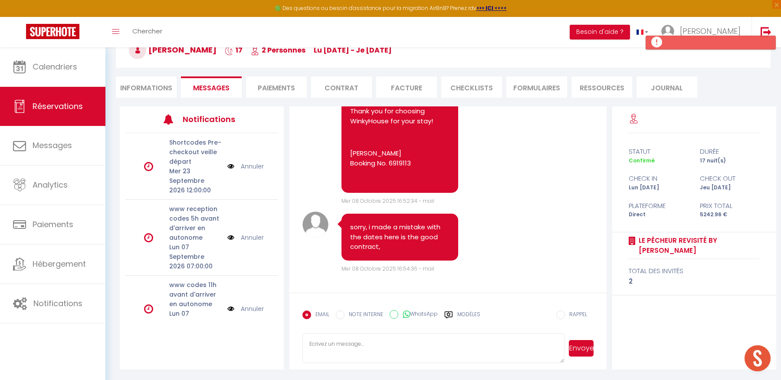
scroll to position [0, 0]
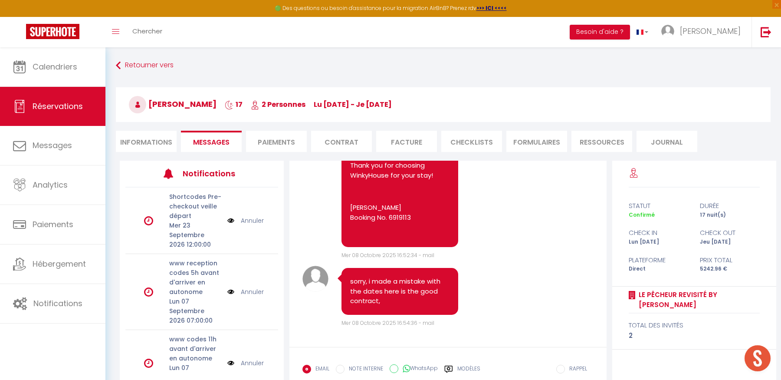
click at [336, 144] on li "Contrat" at bounding box center [341, 141] width 61 height 21
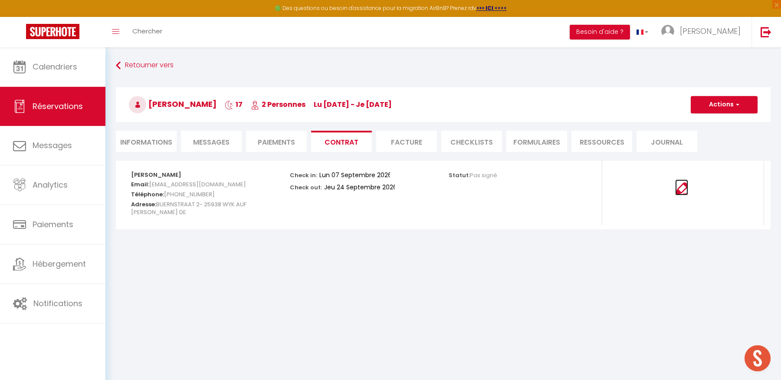
click at [682, 192] on img at bounding box center [681, 188] width 13 height 13
click at [145, 144] on li "Informations" at bounding box center [146, 141] width 61 height 21
select select
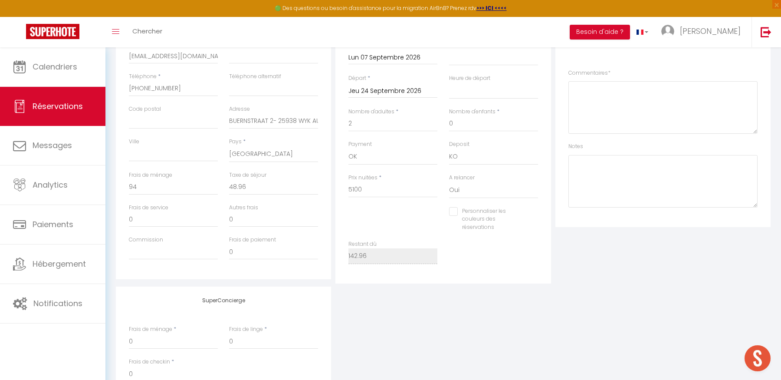
scroll to position [193, 0]
drag, startPoint x: 369, startPoint y: 189, endPoint x: 331, endPoint y: 184, distance: 38.5
click at [331, 184] on div "Détails Voyageur Prénom * Jutta Nom * HINRICHSEN Email * juttahinrichsen@gmx.de…" at bounding box center [443, 124] width 659 height 314
select select
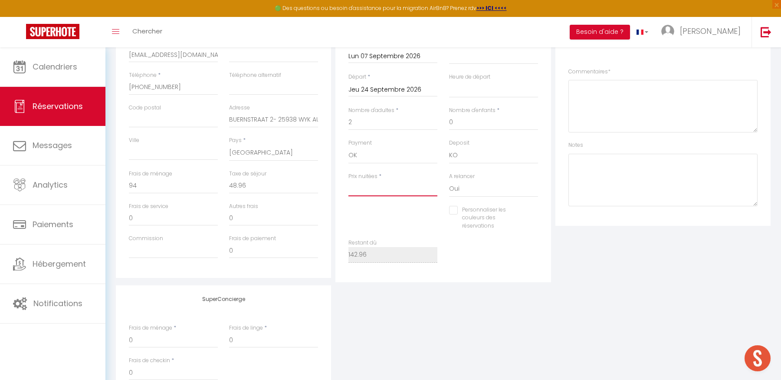
checkbox input "false"
type input "2"
select select
checkbox input "false"
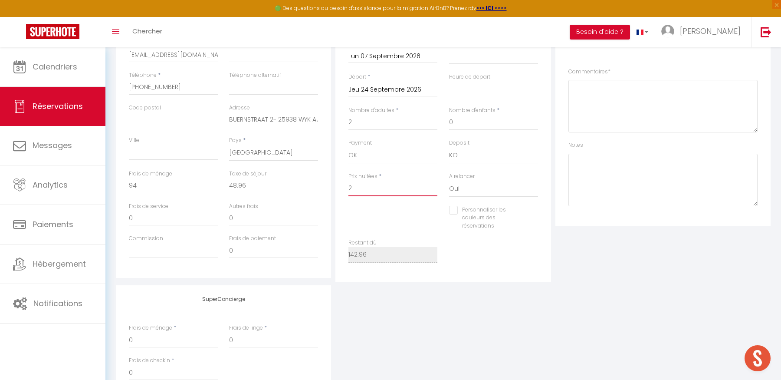
type input "23"
select select
checkbox input "false"
type input "236"
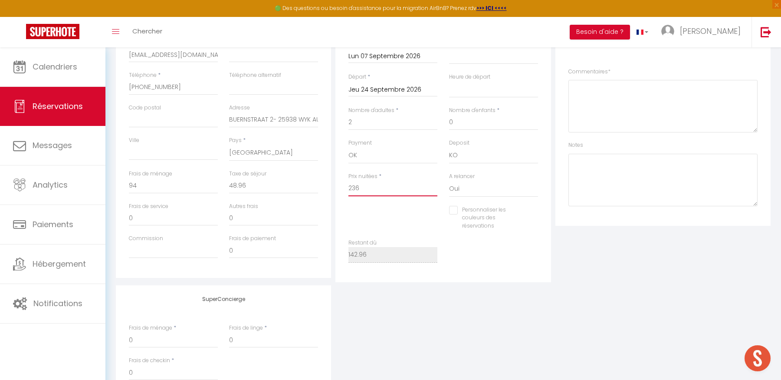
select select
checkbox input "false"
type input "2365"
select select
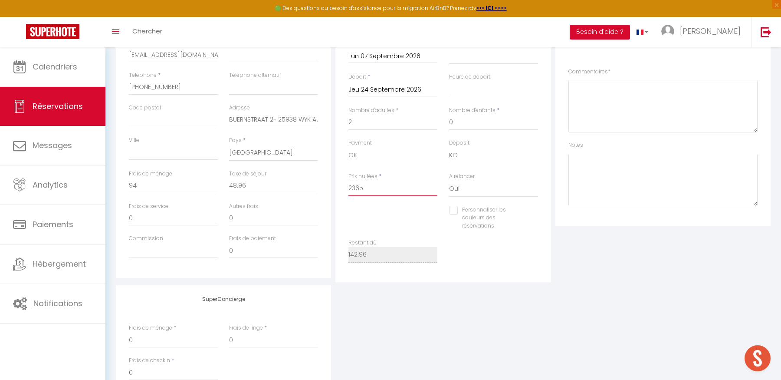
select select
checkbox input "false"
type input "2365"
type input "0"
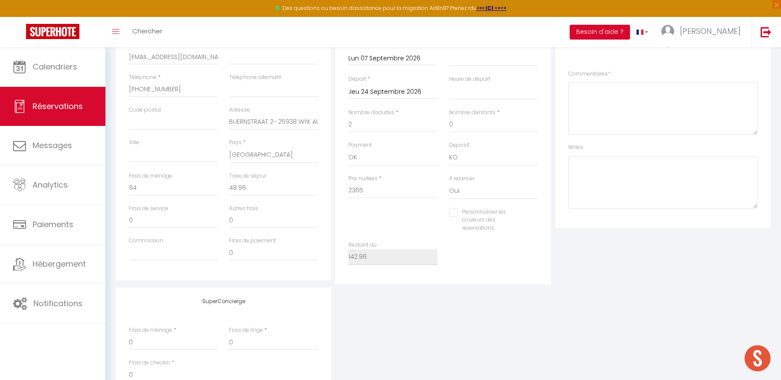
select select
checkbox input "false"
click at [427, 317] on div "SuperConcierge Frais de ménage * 0 Frais de linge * 0 Frais de checkin * 0" at bounding box center [443, 344] width 659 height 115
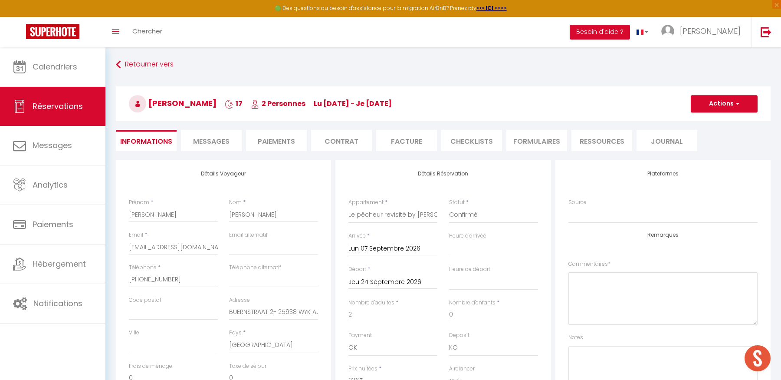
scroll to position [0, 0]
select select
checkbox input "false"
click at [724, 104] on button "Actions" at bounding box center [724, 104] width 67 height 17
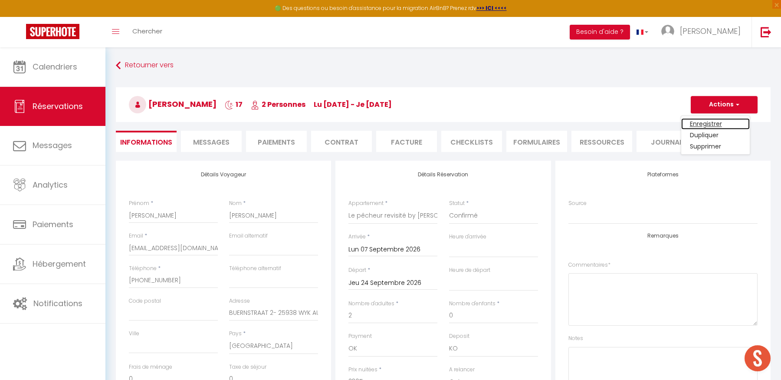
click at [709, 123] on link "Enregistrer" at bounding box center [715, 123] width 69 height 11
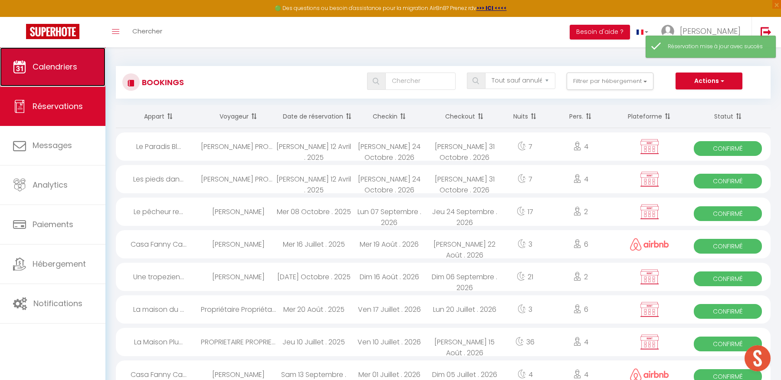
click at [83, 71] on link "Calendriers" at bounding box center [52, 66] width 105 height 39
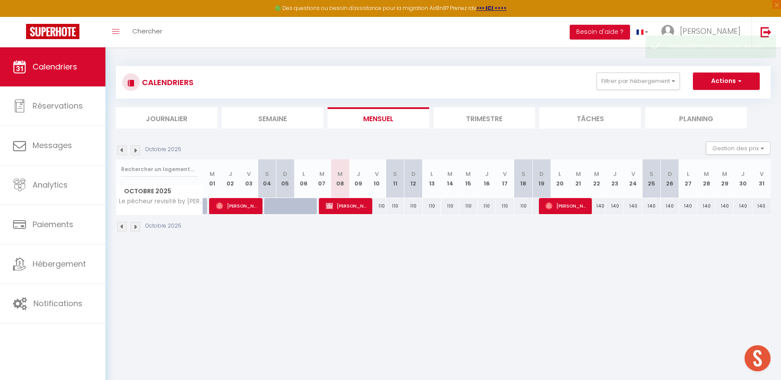
click at [135, 149] on img at bounding box center [136, 150] width 10 height 10
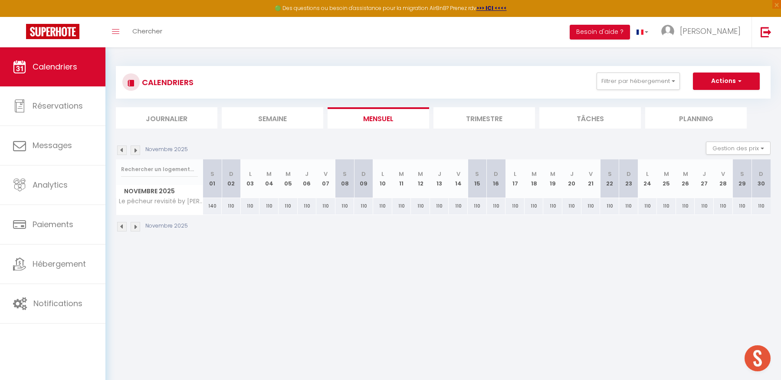
click at [135, 149] on img at bounding box center [136, 150] width 10 height 10
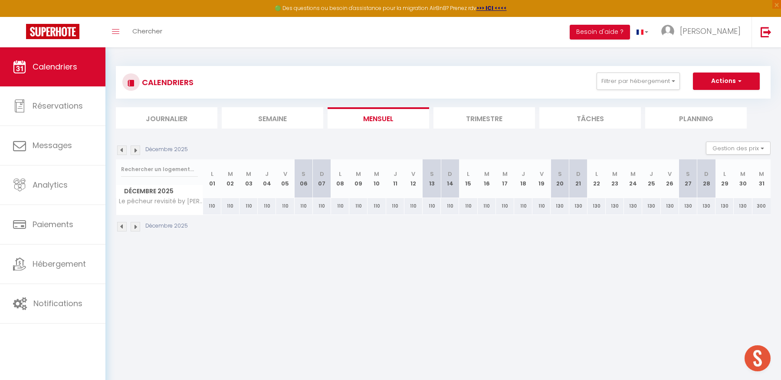
click at [135, 149] on img at bounding box center [136, 150] width 10 height 10
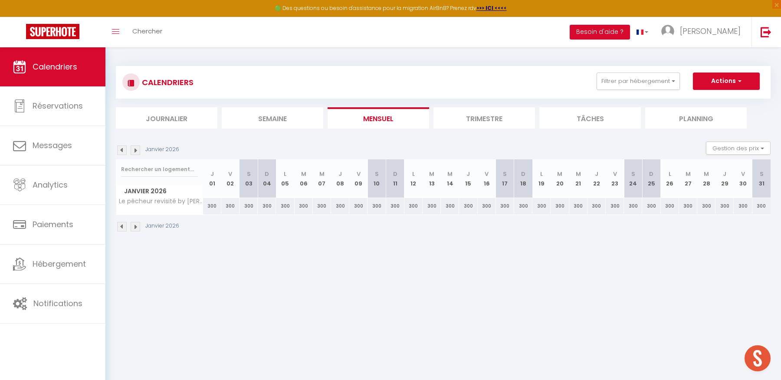
click at [135, 149] on img at bounding box center [136, 150] width 10 height 10
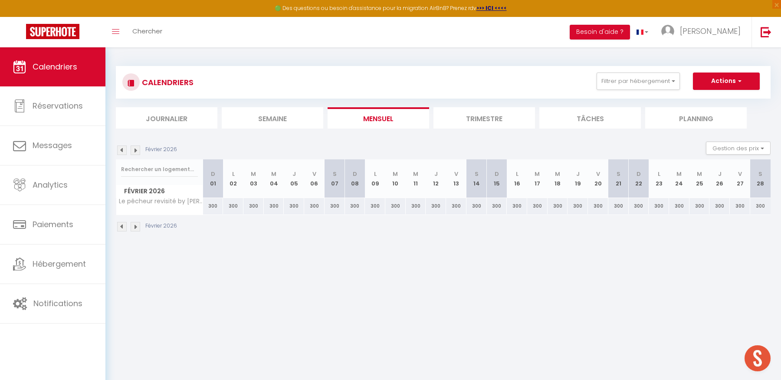
click at [135, 149] on img at bounding box center [136, 150] width 10 height 10
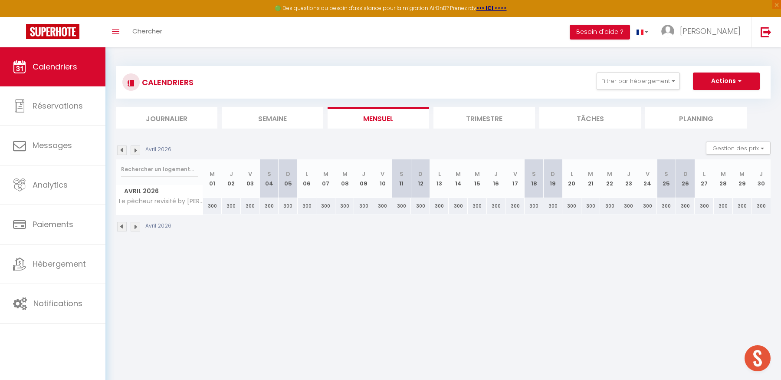
click at [135, 149] on img at bounding box center [136, 150] width 10 height 10
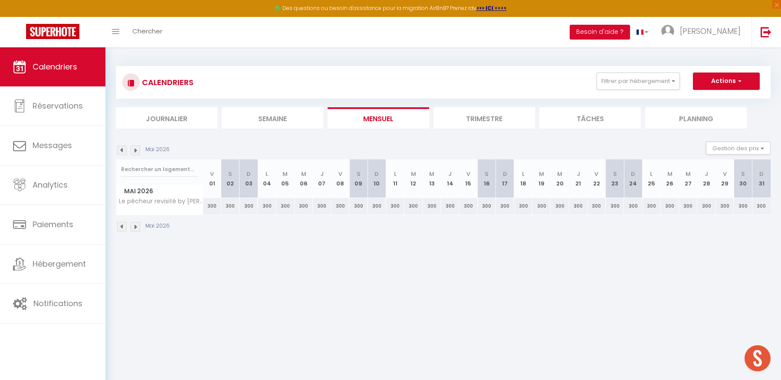
click at [135, 149] on img at bounding box center [136, 150] width 10 height 10
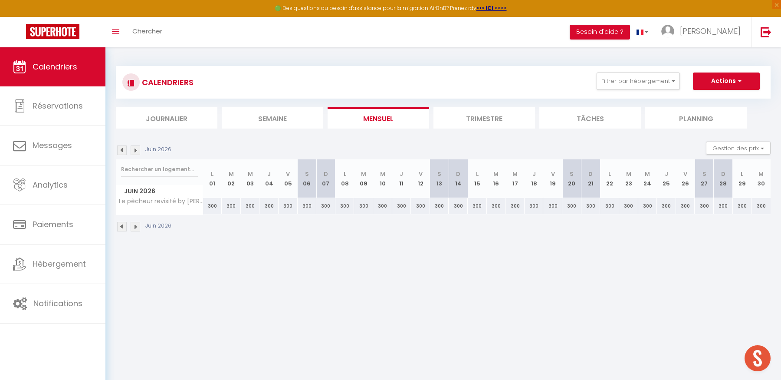
click at [135, 149] on img at bounding box center [136, 150] width 10 height 10
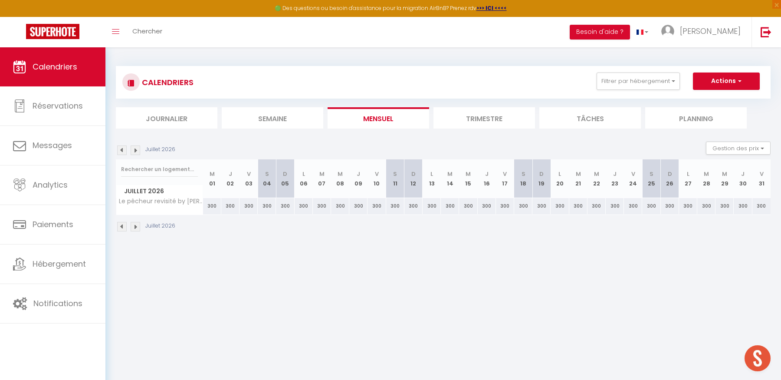
click at [135, 149] on img at bounding box center [136, 150] width 10 height 10
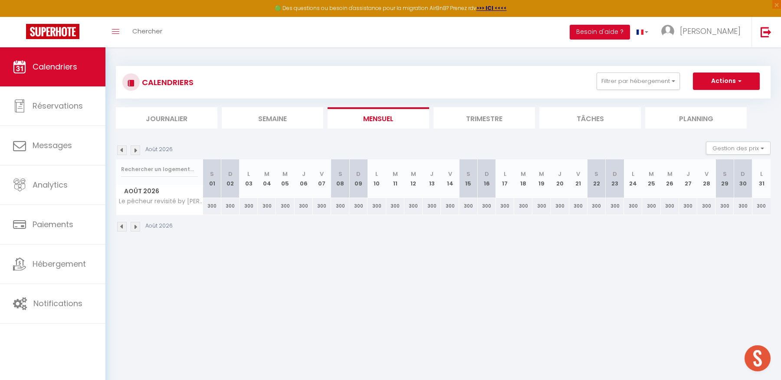
click at [135, 149] on img at bounding box center [136, 150] width 10 height 10
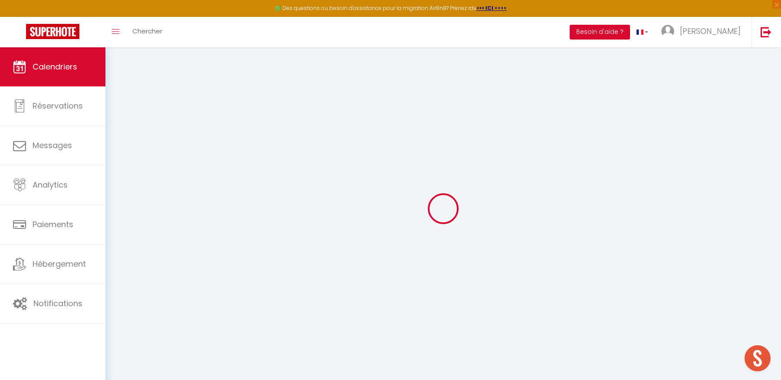
select select
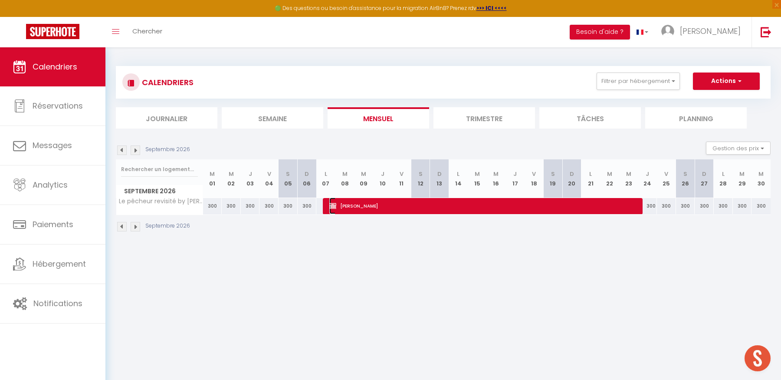
click at [367, 212] on span "Jutta HINRICHSEN" at bounding box center [485, 205] width 312 height 16
select select "OK"
select select "KO"
select select "0"
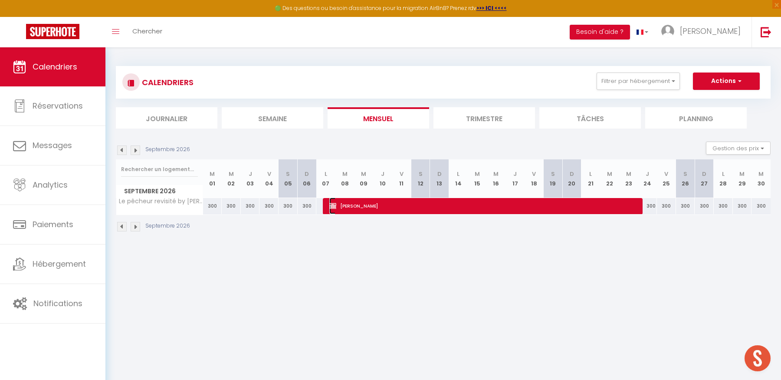
select select "1"
select select
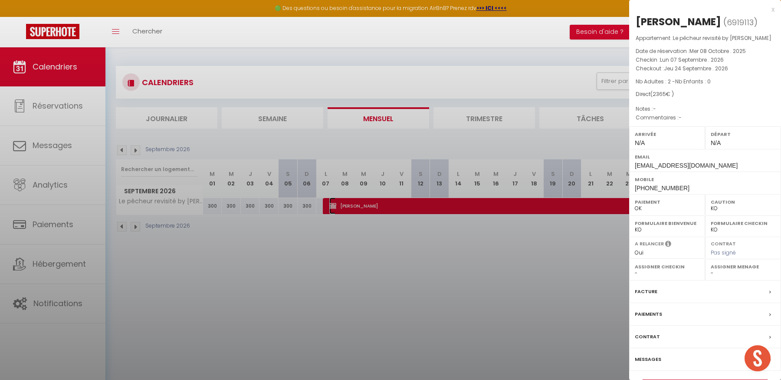
select select "29175"
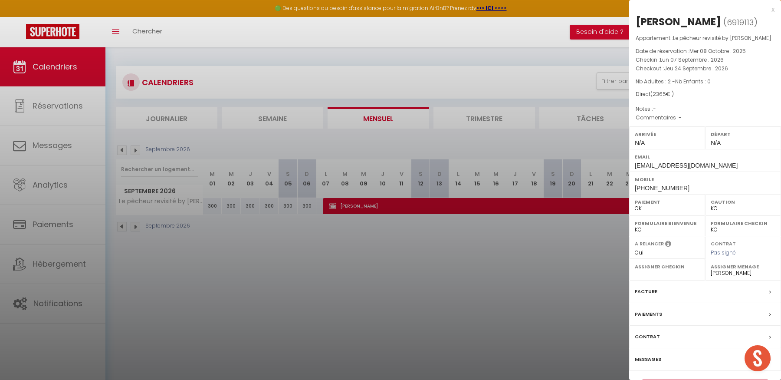
click at [658, 342] on div "Contrat" at bounding box center [705, 336] width 152 height 23
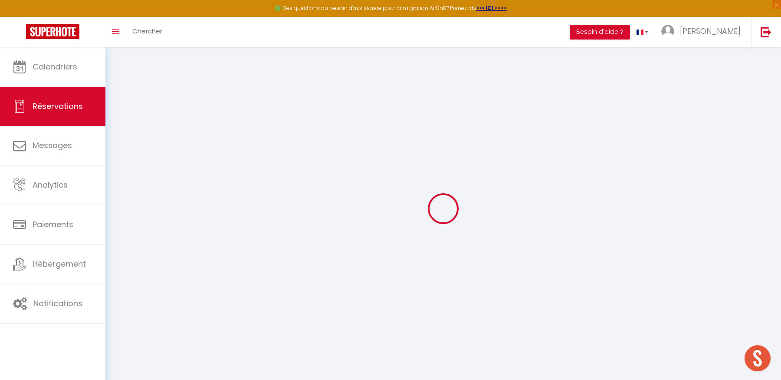
select select
checkbox input "false"
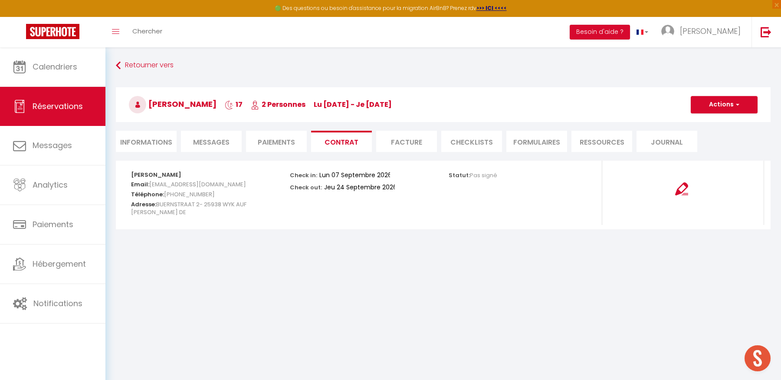
click at [673, 186] on div at bounding box center [681, 183] width 147 height 24
click at [684, 191] on img at bounding box center [681, 188] width 13 height 13
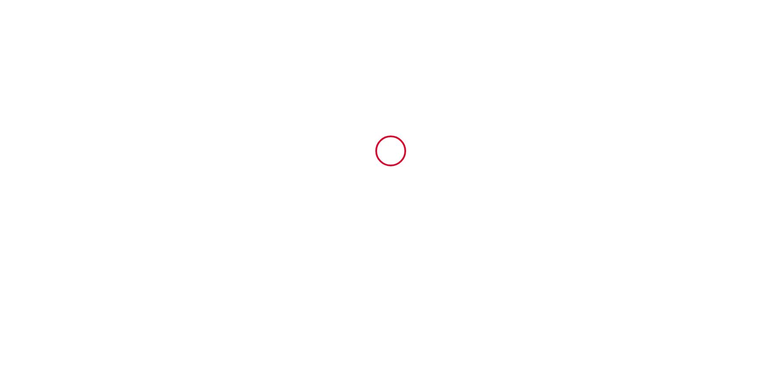
type input "6919113"
type input "Le pêcheur revisité by [PERSON_NAME]"
type input "Rue du Jeune Anacharsis"
type input "13260"
type input "Cassis"
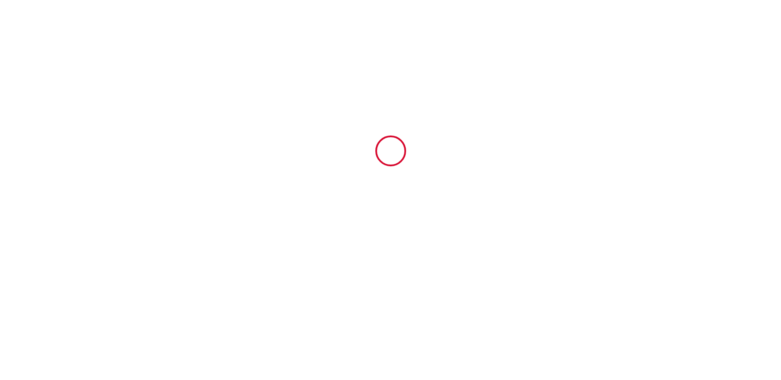
type input "[GEOGRAPHIC_DATA]"
type input "07 Mon September 2026"
type input "24 Thu September 2026"
type input "2"
type input "0"
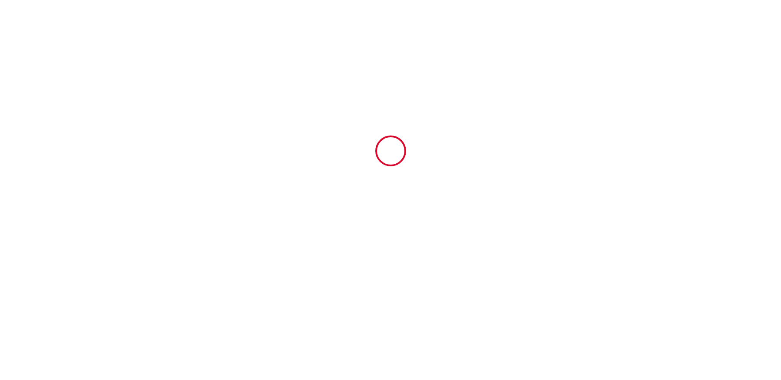
type input "400"
type input "5242.96"
type input "SCI"
type input "Lamartine"
type input "22 bis rue du jeune Anacharsis"
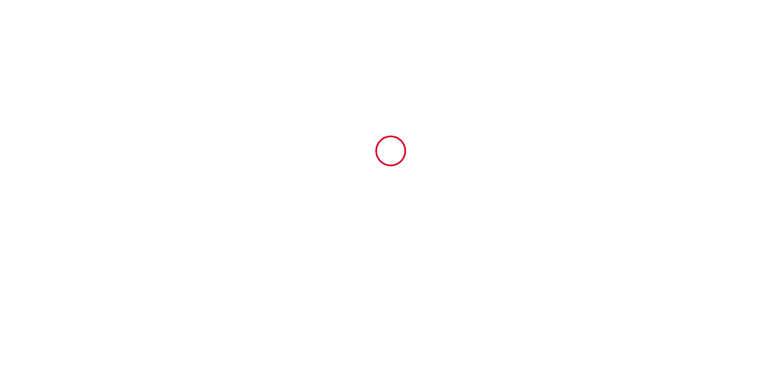
type input "13260"
type input "Cassis"
type input "[GEOGRAPHIC_DATA]"
type input "[EMAIL_ADDRESS][DOMAIN_NAME]"
type input "[PERSON_NAME]"
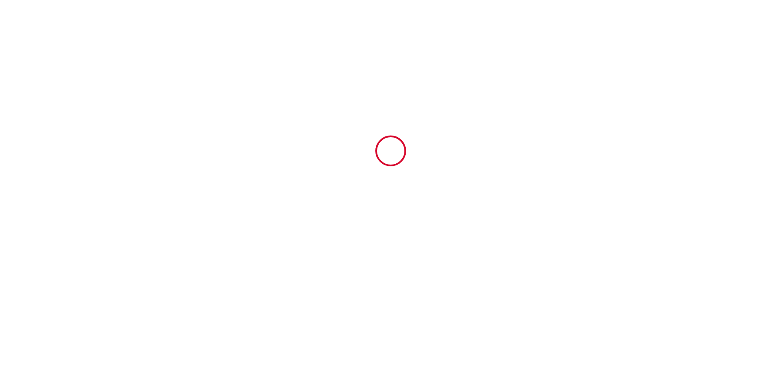
type input "[PERSON_NAME]"
type input "BUERNSTRAAT 2- 25938 WYK AUF [PERSON_NAME]"
type input "[EMAIL_ADDRESS][DOMAIN_NAME]"
type input "+49 1511 7620260"
select select "DE"
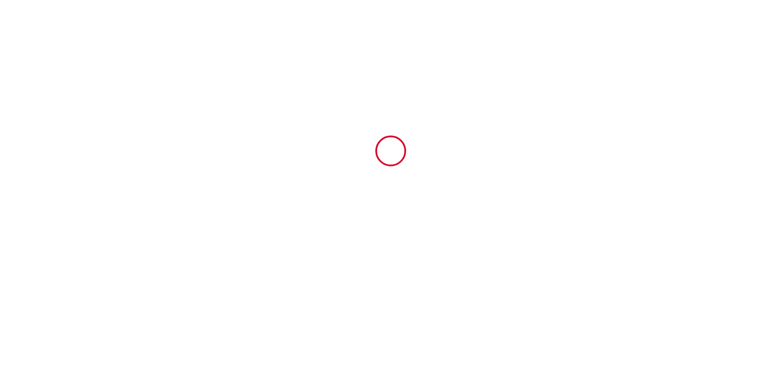
type input "6919113"
type input "Le pêcheur revisité by [PERSON_NAME]"
type input "Rue du Jeune Anacharsis"
type input "13260"
type input "Cassis"
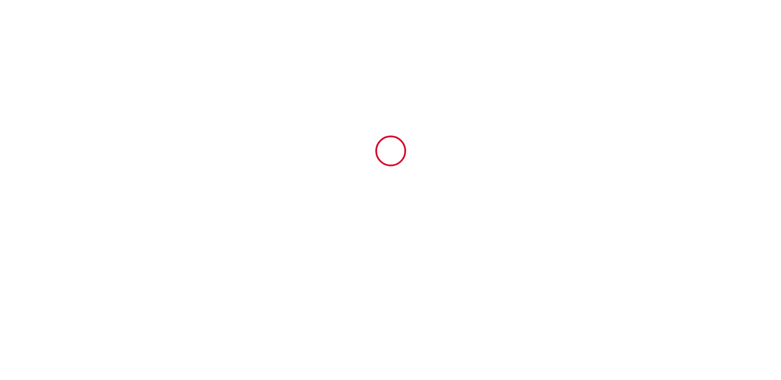
type input "[GEOGRAPHIC_DATA]"
type input "[DATE]"
type input "2"
type input "0"
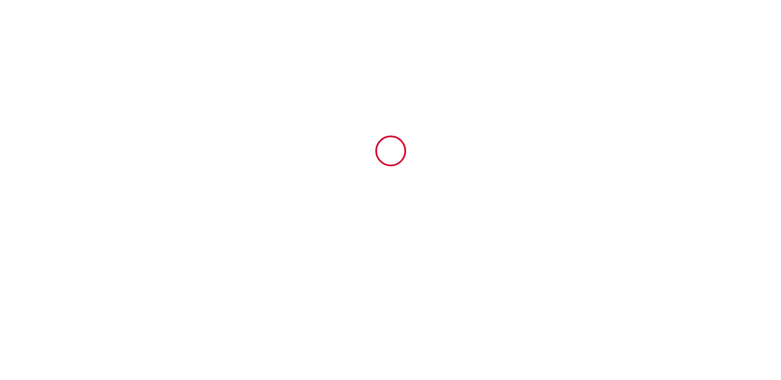
type input "400"
type input "2365"
type input "SCI"
type input "Lamartine"
type input "[STREET_ADDRESS]"
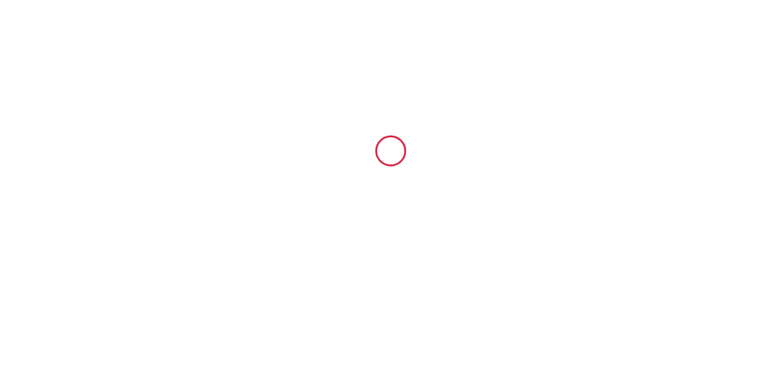
type input "13260"
type input "Cassis"
type input "[GEOGRAPHIC_DATA]"
type input "[EMAIL_ADDRESS][DOMAIN_NAME]"
type input "[PERSON_NAME]"
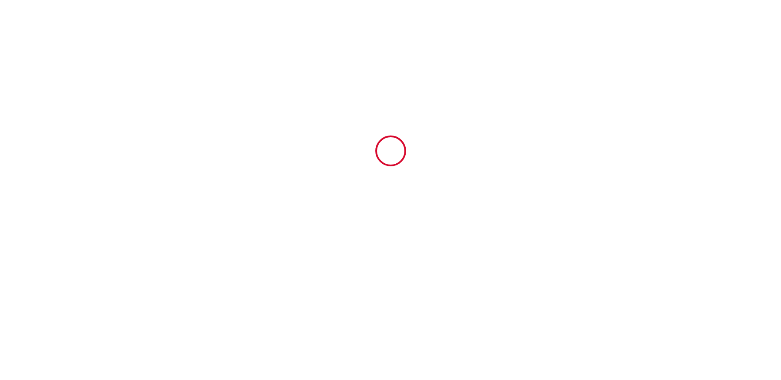
type input "[PERSON_NAME]"
type input "BUERNSTRAAT 2- 25938 WYK AUF [PERSON_NAME]"
type input "[EMAIL_ADDRESS][DOMAIN_NAME]"
type input "[PHONE_NUMBER]"
select select "DE"
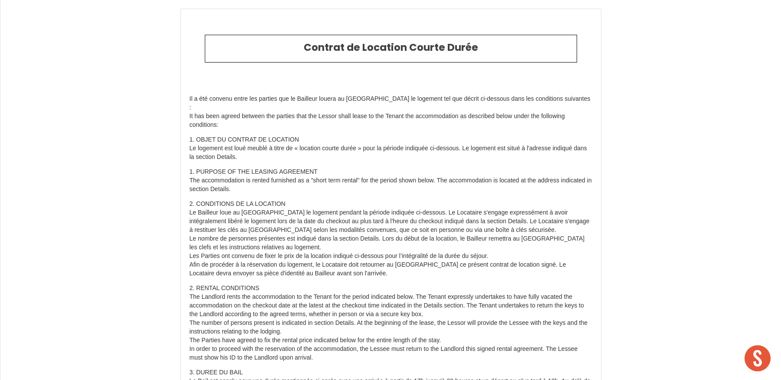
scroll to position [0, 0]
drag, startPoint x: 732, startPoint y: 53, endPoint x: 652, endPoint y: 76, distance: 83.4
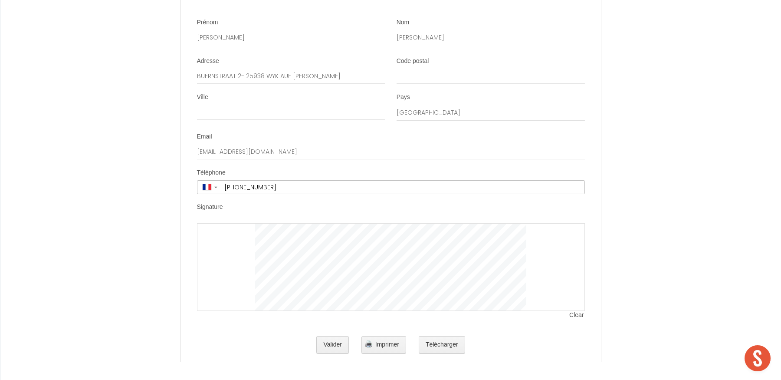
scroll to position [3373, 0]
click at [337, 346] on button "Valider" at bounding box center [332, 340] width 33 height 17
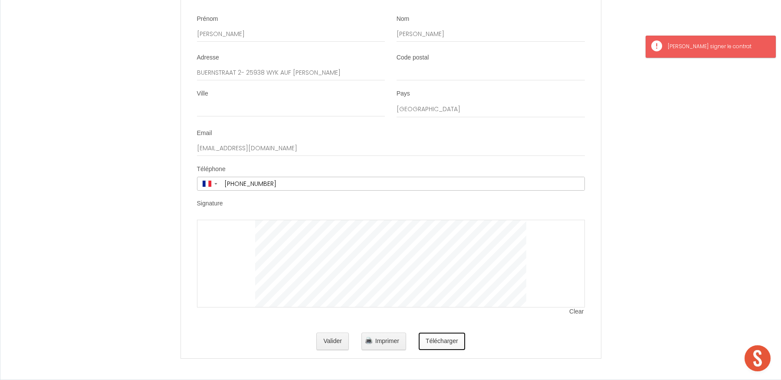
click at [434, 346] on button "Télécharger" at bounding box center [442, 340] width 46 height 17
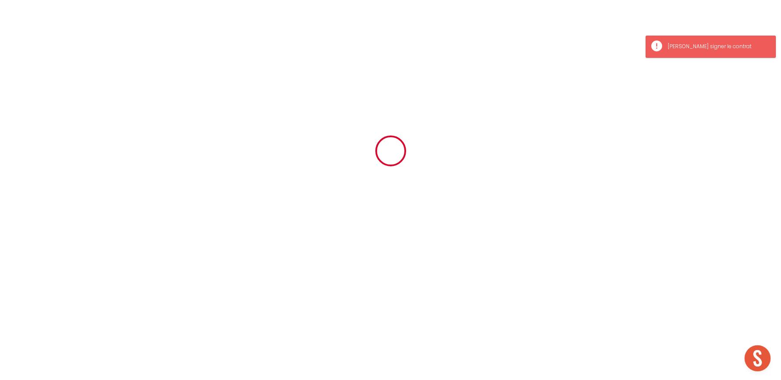
scroll to position [0, 0]
